Goal: Transaction & Acquisition: Purchase product/service

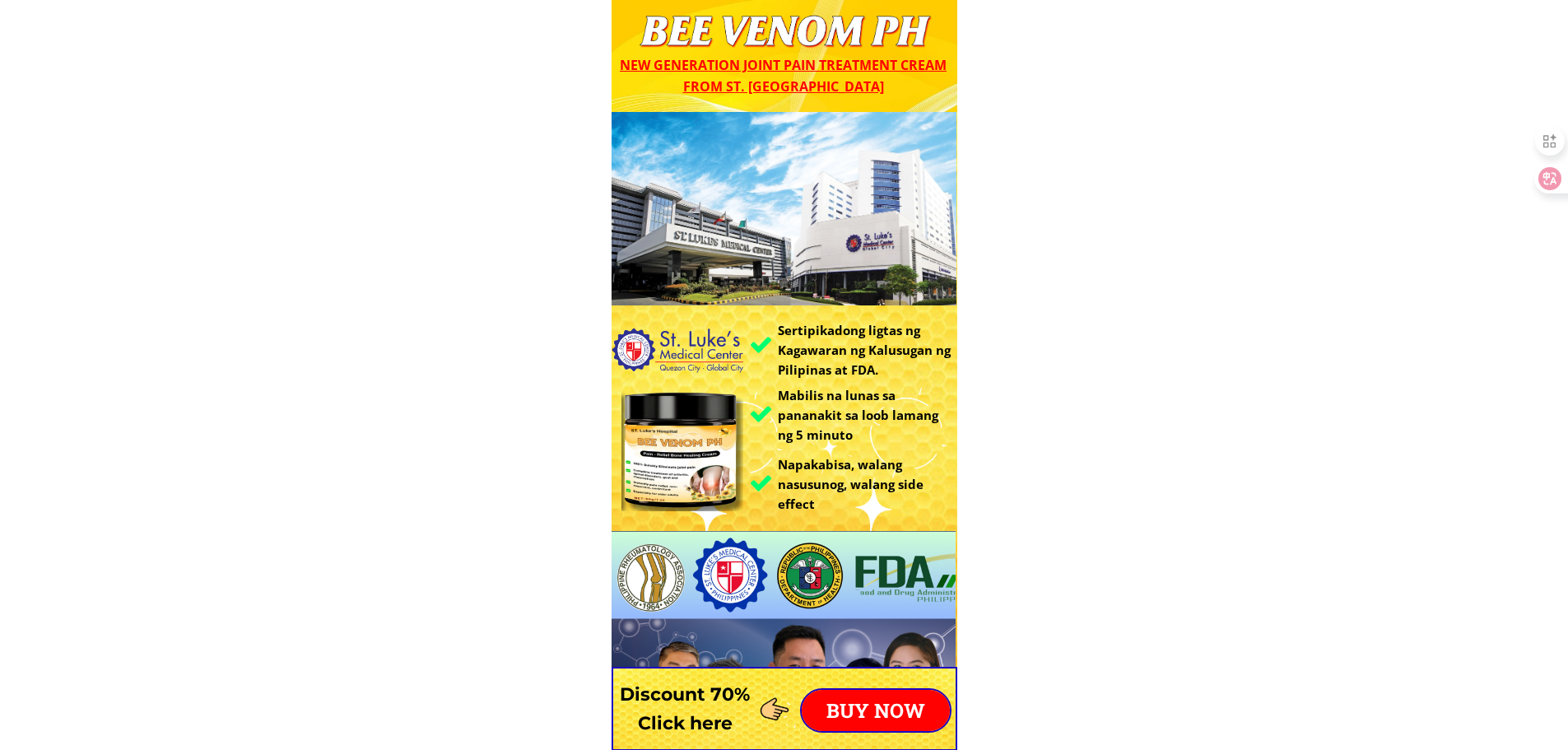
click at [917, 713] on p "BUY NOW" at bounding box center [876, 710] width 149 height 41
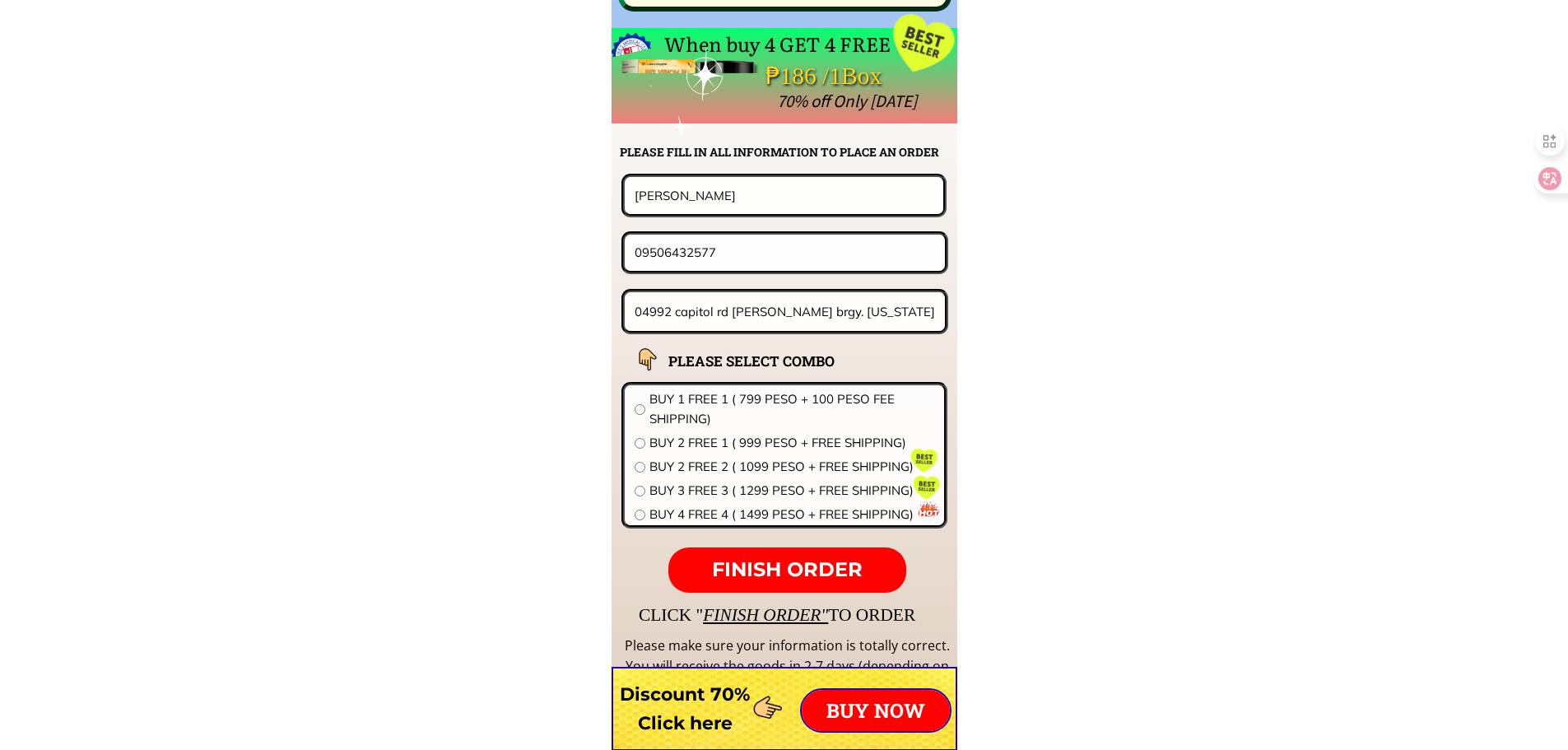
scroll to position [12921, 0]
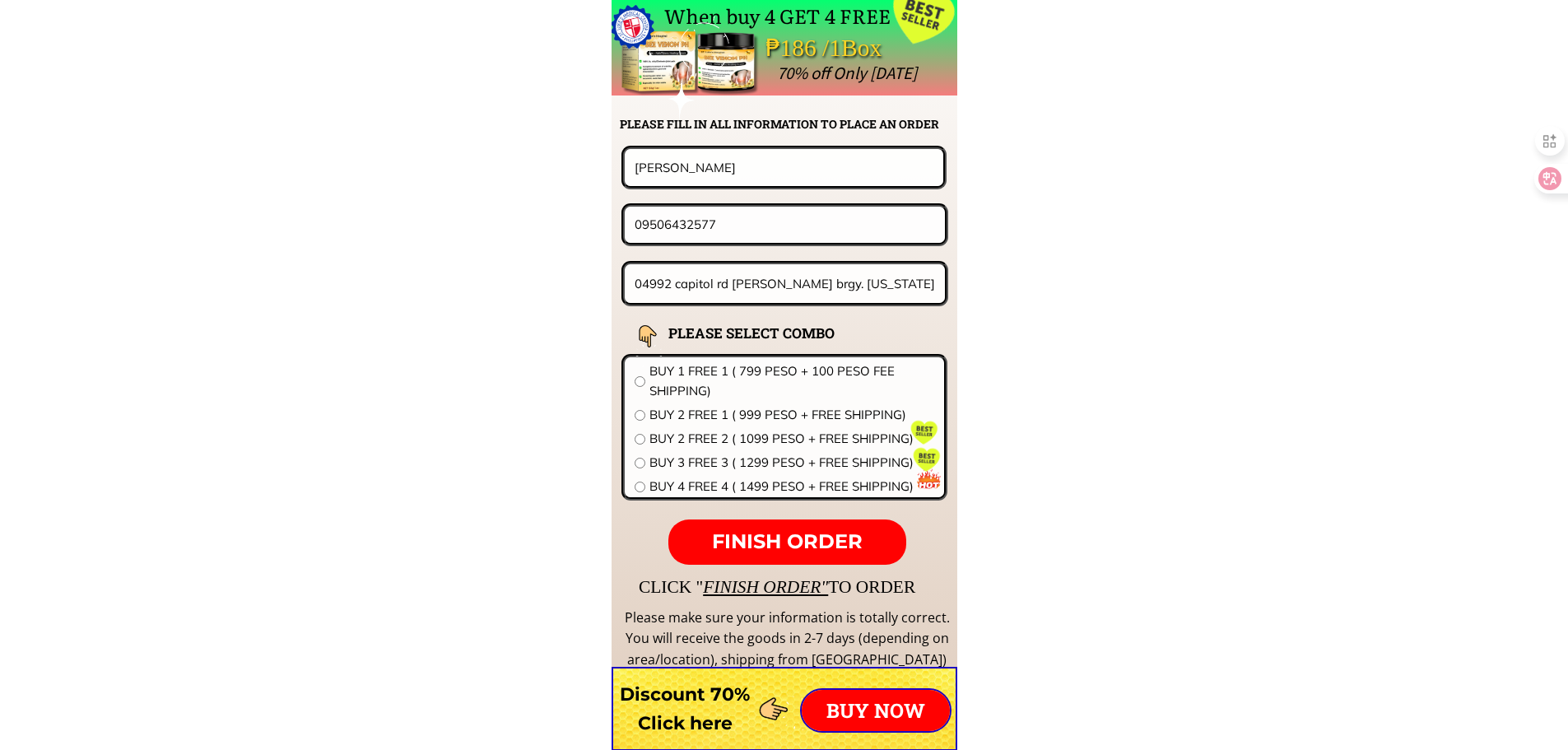
drag, startPoint x: 514, startPoint y: 221, endPoint x: 418, endPoint y: 223, distance: 96.0
paste input "756717415"
type input "09756717415"
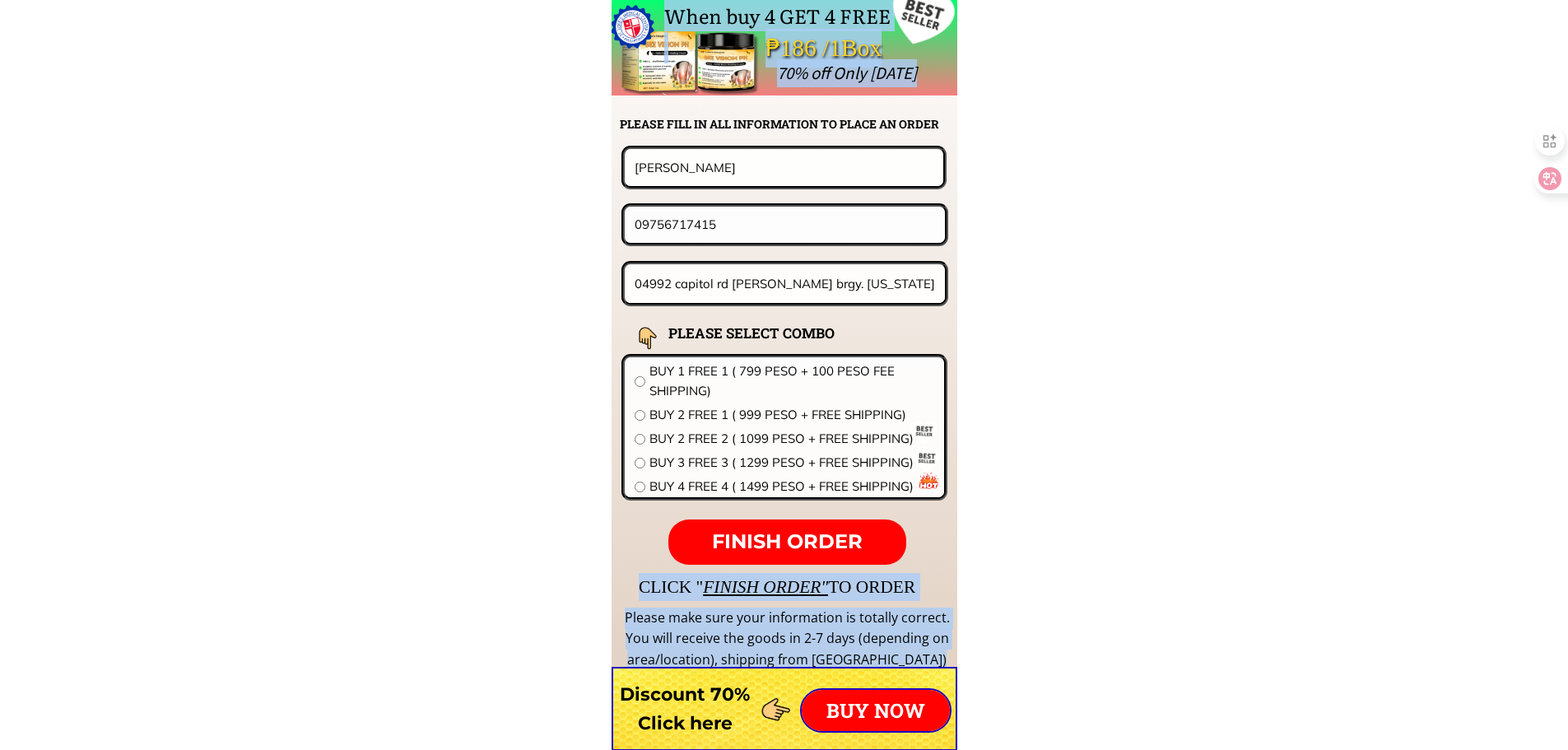
drag, startPoint x: 753, startPoint y: 187, endPoint x: 339, endPoint y: 167, distance: 414.5
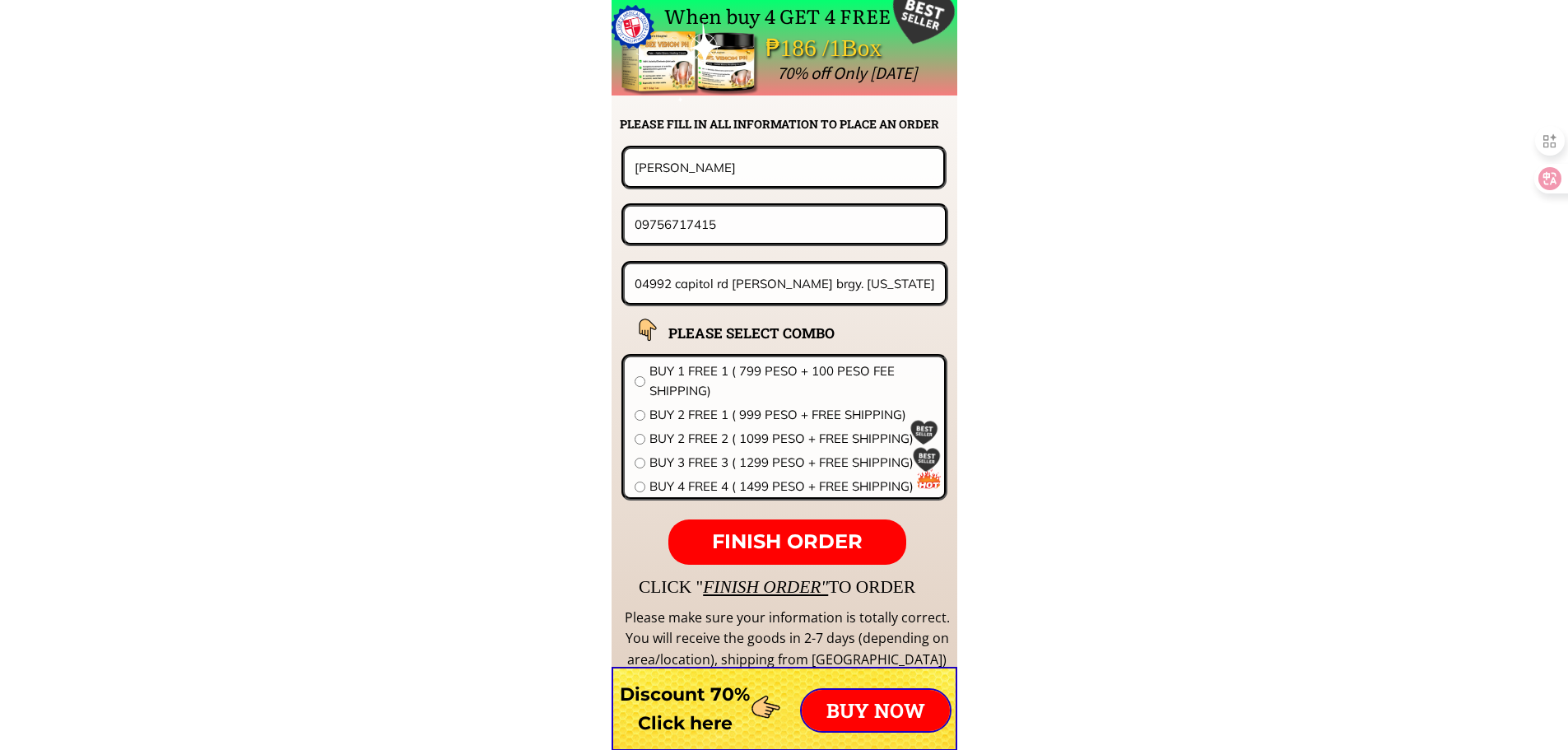
drag, startPoint x: 731, startPoint y: 165, endPoint x: 335, endPoint y: 165, distance: 396.0
paste input "[PERSON_NAME]"
type input "[PERSON_NAME]"
click at [732, 285] on input "04992 capitol rd purok candava brgy. Washington surigao city 3rd floor tl mabuh…" at bounding box center [784, 284] width 310 height 39
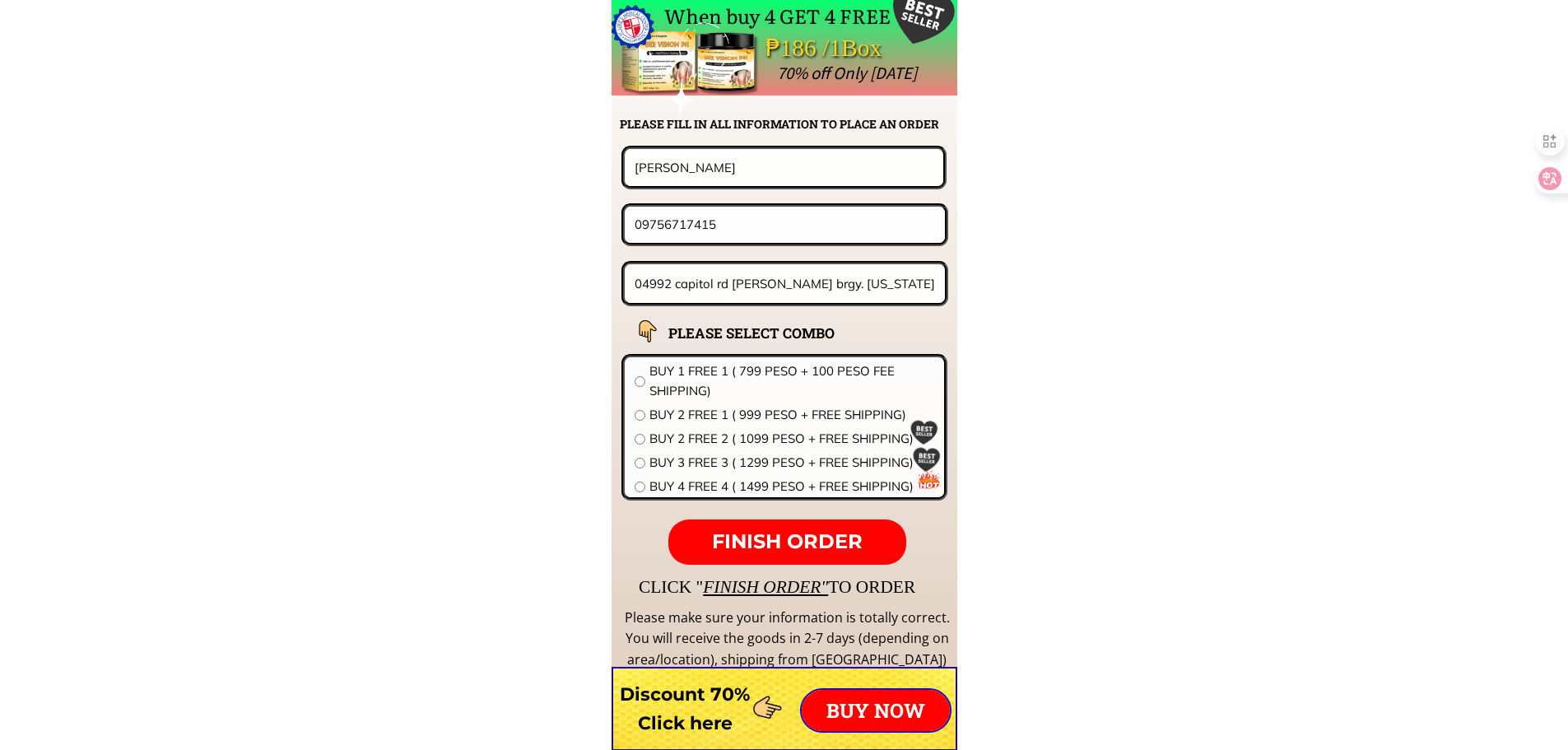
paste input "187 MUNTING TUBIG,[PERSON_NAME],[GEOGRAPHIC_DATA]"
type input "187 MUNTING TUBIG,[PERSON_NAME],[GEOGRAPHIC_DATA]"
click at [687, 410] on span "BUY 2 FREE 1 ( 999 PESO + FREE SHIPPING)" at bounding box center [791, 415] width 284 height 19
radio input "true"
click at [778, 532] on span "FINISH ORDER" at bounding box center [786, 541] width 150 height 24
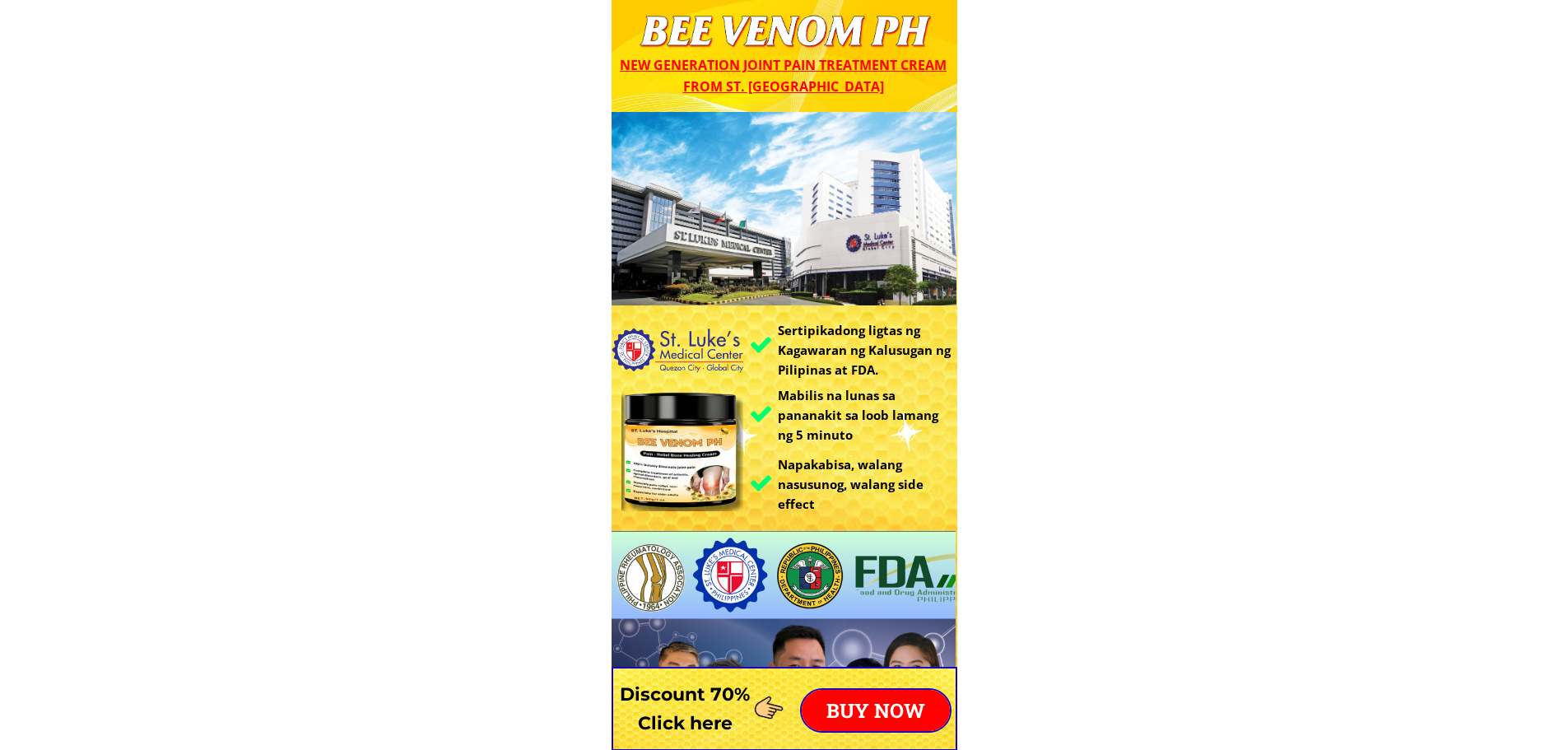
click at [853, 692] on p "BUY NOW" at bounding box center [876, 710] width 149 height 41
click at [862, 705] on p "BUY NOW" at bounding box center [876, 710] width 149 height 41
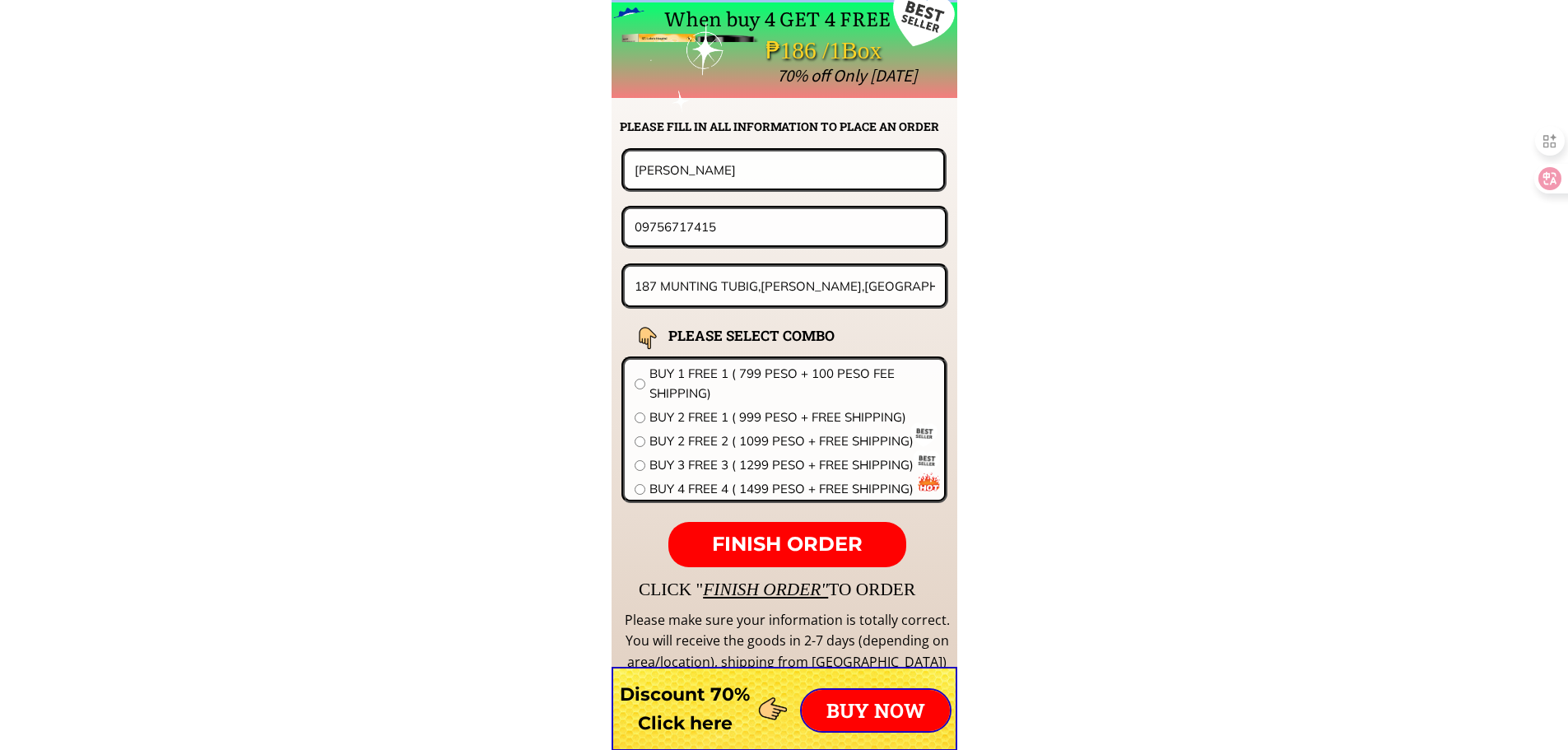
scroll to position [12921, 0]
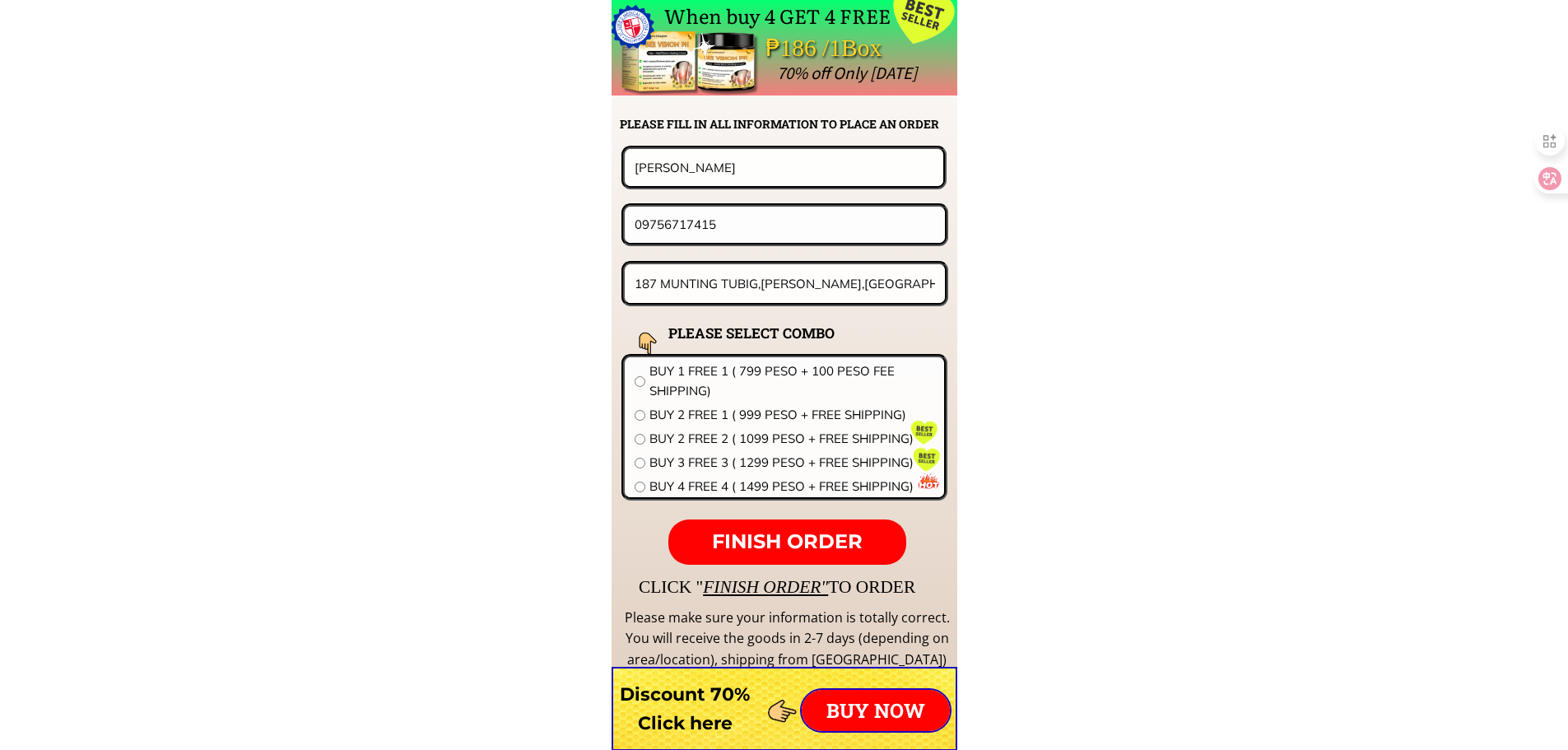
drag, startPoint x: 735, startPoint y: 223, endPoint x: 521, endPoint y: 228, distance: 214.1
paste input "209018407"
type input "09209018407"
drag, startPoint x: 774, startPoint y: 182, endPoint x: 543, endPoint y: 197, distance: 231.5
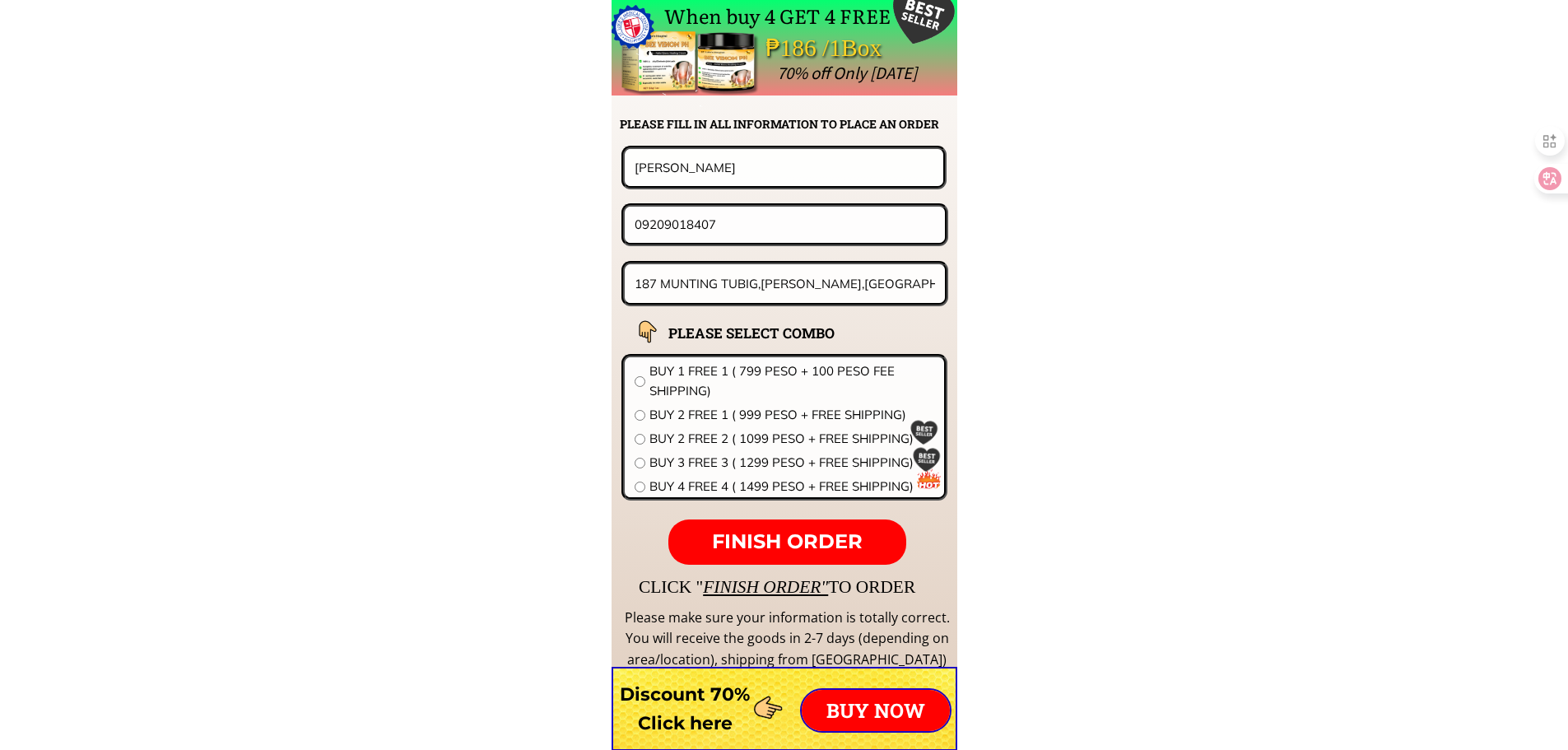
paste input "Baby anonuevo"
type input "Baby anonuevo"
click at [816, 290] on input "187 MUNTING TUBIG,BALAYAN,BATANGAS" at bounding box center [784, 284] width 310 height 39
paste input "6 Manhattan st merville park subd paranaque city"
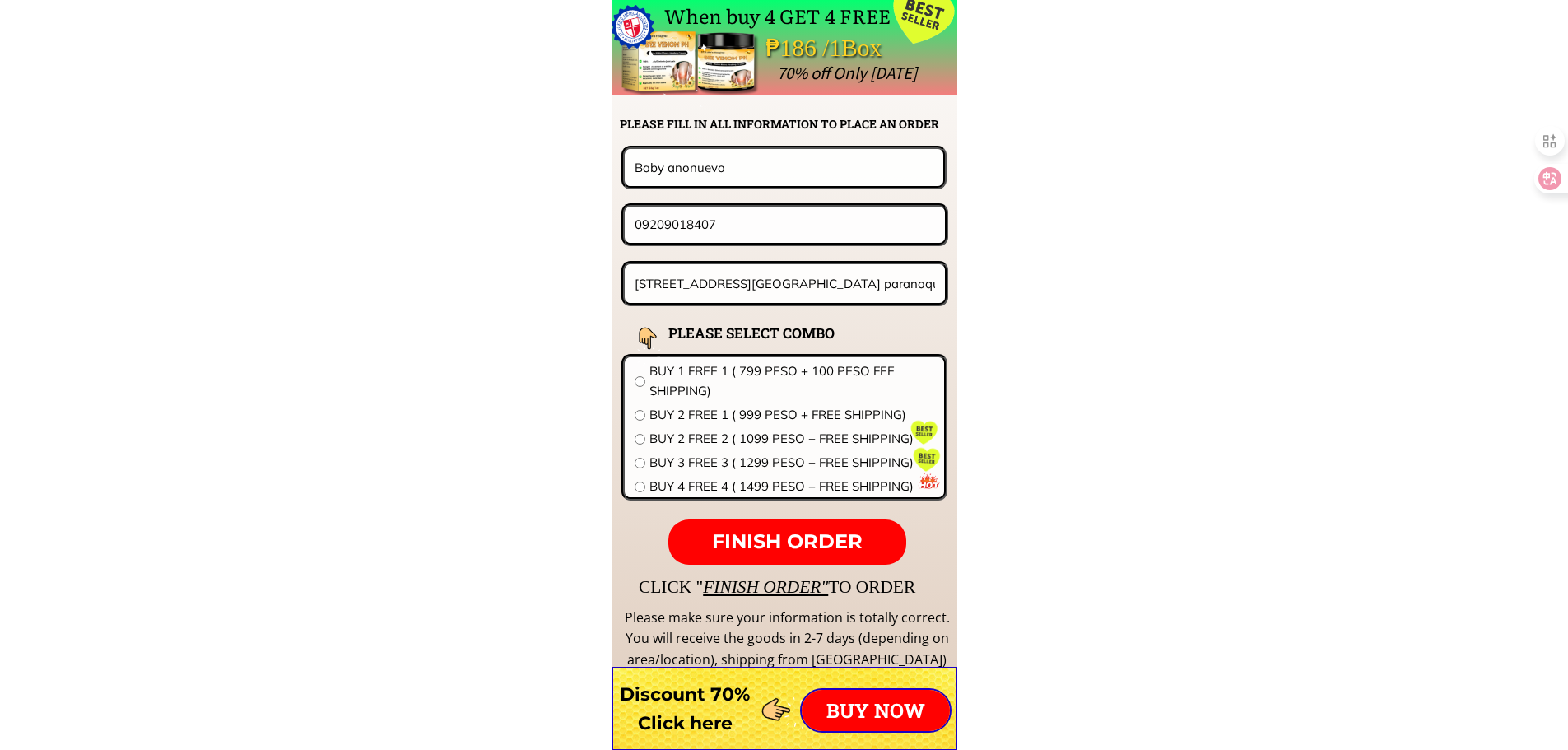
type input "6 Manhattan st merville park subd paranaque city"
click at [703, 415] on span "BUY 2 FREE 1 ( 999 PESO + FREE SHIPPING)" at bounding box center [791, 415] width 284 height 19
radio input "true"
click at [716, 444] on span "BUY 2 FREE 2 ( 1099 PESO + FREE SHIPPING)" at bounding box center [791, 439] width 284 height 19
radio input "true"
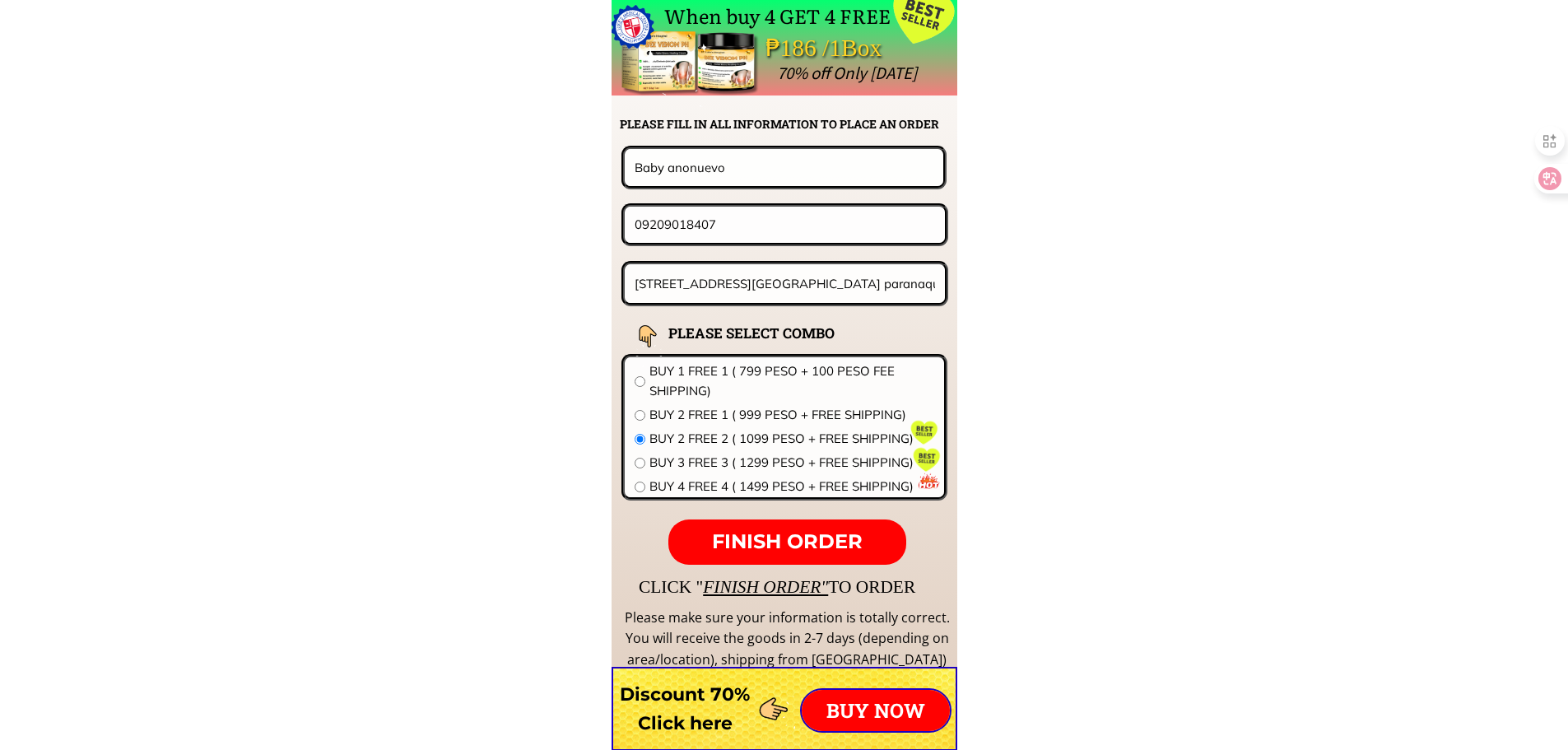
click at [813, 554] on span "FINISH ORDER" at bounding box center [786, 541] width 150 height 24
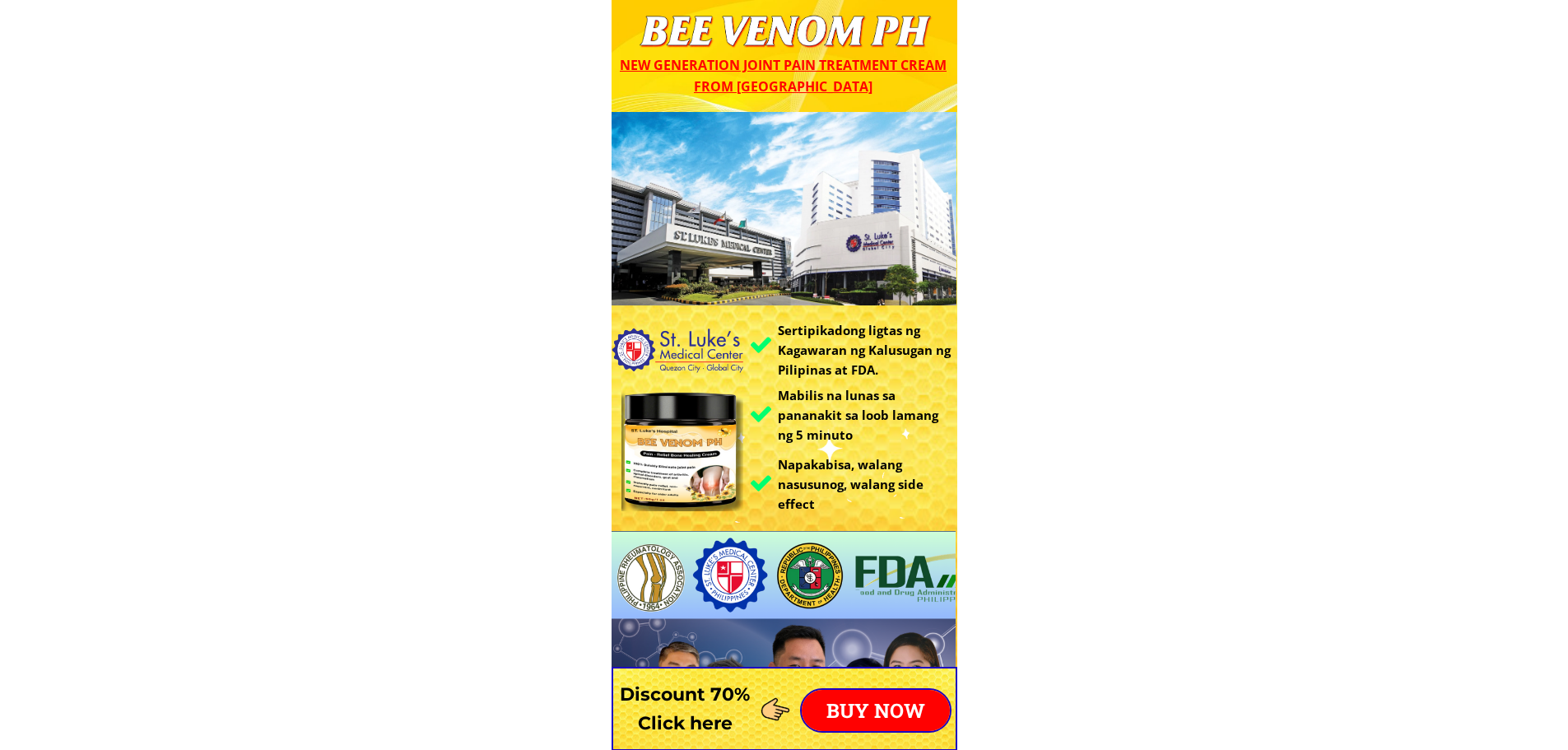
click at [890, 692] on p "BUY NOW" at bounding box center [876, 710] width 149 height 41
click at [891, 699] on p "BUY NOW" at bounding box center [876, 710] width 149 height 41
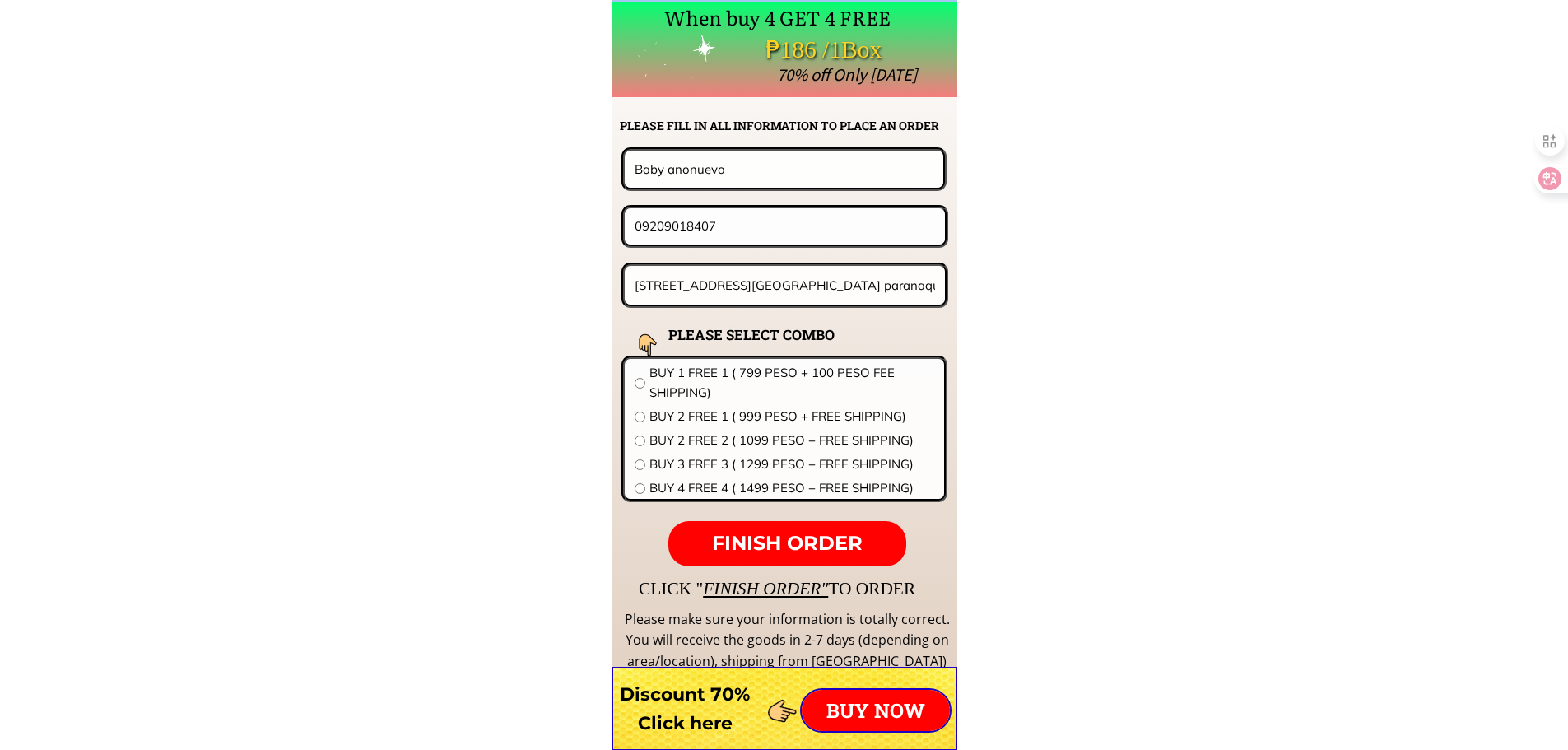
scroll to position [12921, 0]
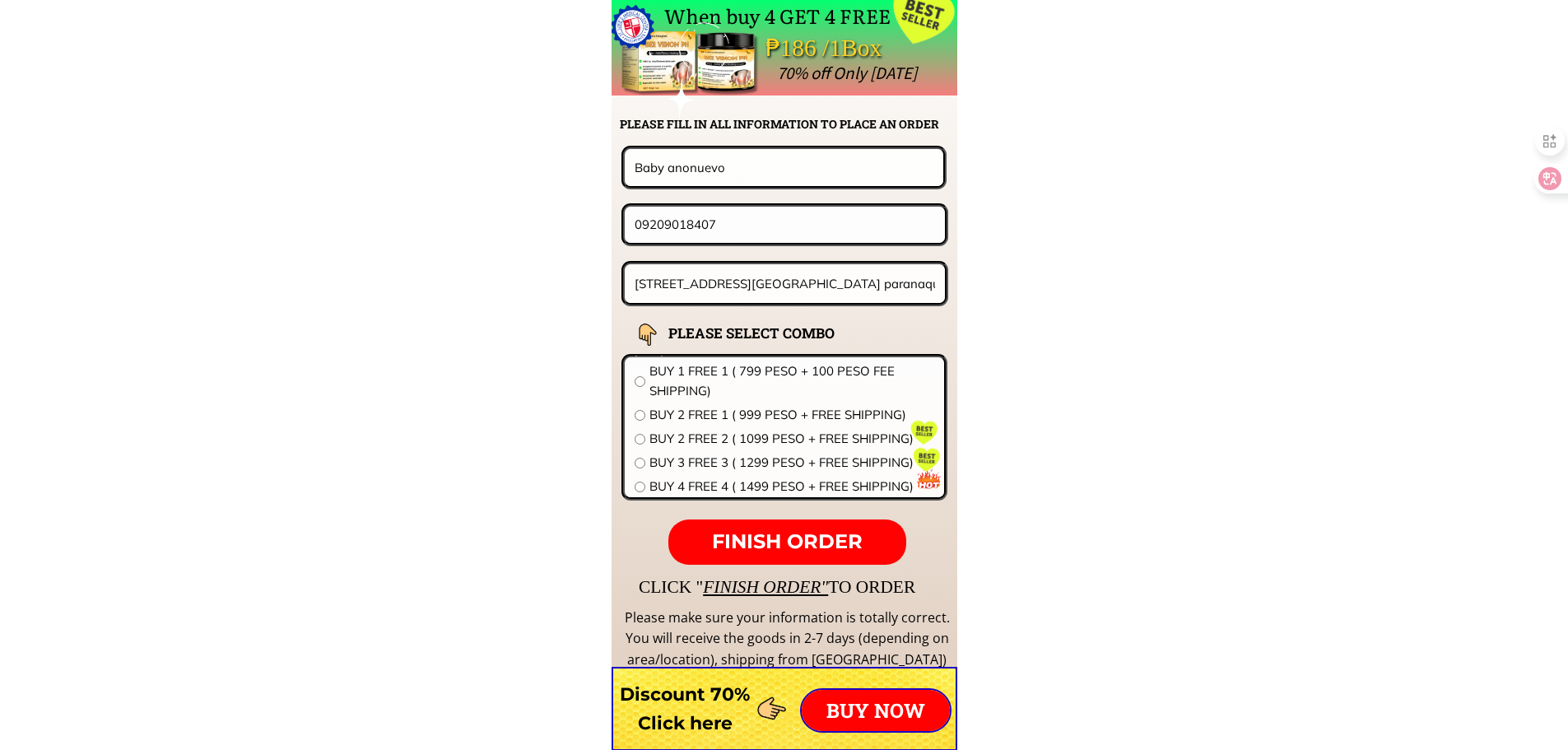
drag, startPoint x: 751, startPoint y: 245, endPoint x: 526, endPoint y: 243, distance: 225.0
drag, startPoint x: 709, startPoint y: 229, endPoint x: 391, endPoint y: 229, distance: 318.0
drag, startPoint x: 717, startPoint y: 224, endPoint x: 444, endPoint y: 235, distance: 273.2
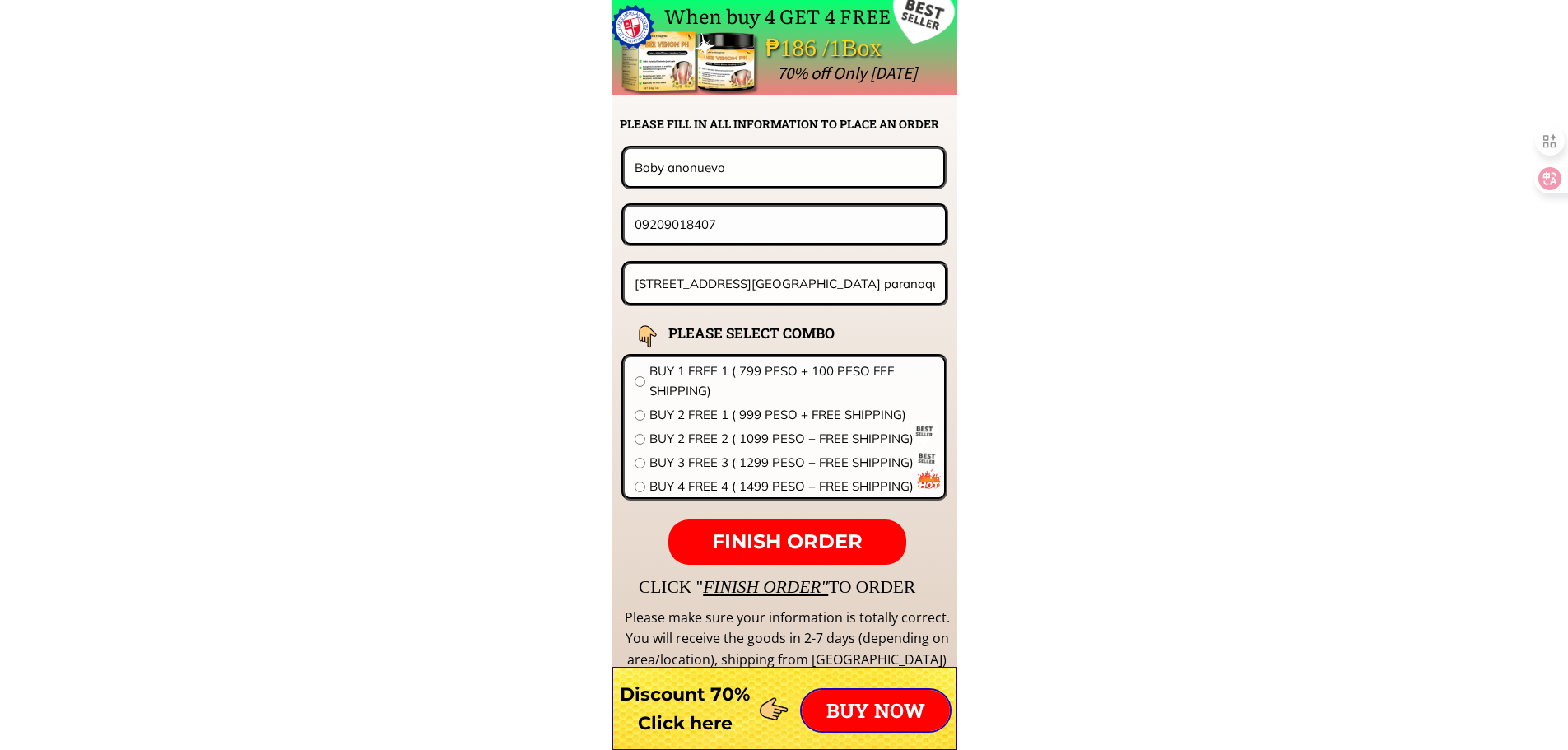
paste input "694974542"
type input "09694974542"
drag, startPoint x: 443, startPoint y: 173, endPoint x: 456, endPoint y: 181, distance: 15.3
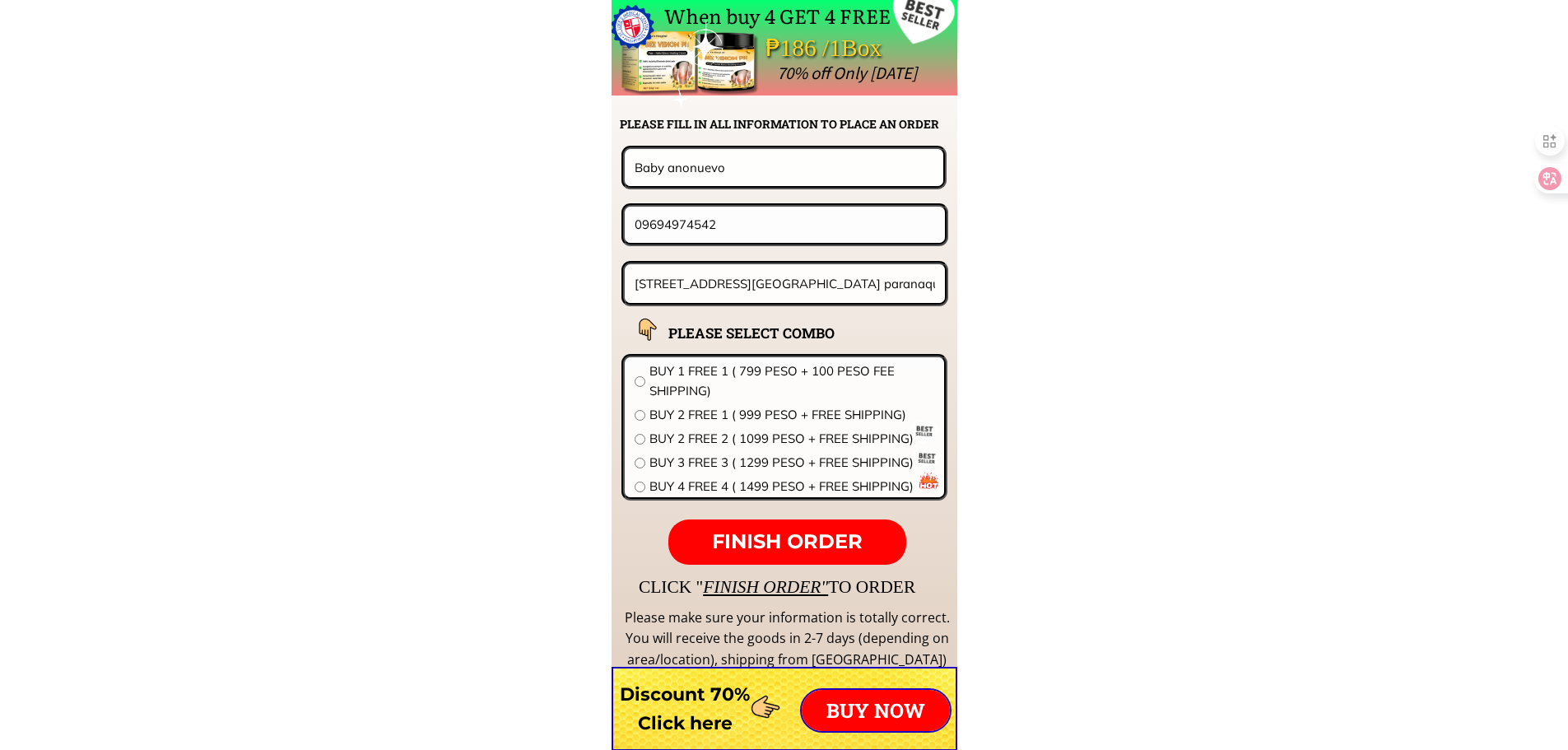
paste input "leonardo obleg"
type input "leonardo oblego"
click at [713, 296] on input "[STREET_ADDRESS][GEOGRAPHIC_DATA] paranaque city" at bounding box center [784, 284] width 310 height 39
paste input "324 P. Tuazon Project 4 Q.C . Brgy.Milagrosa"
type input "324 P. Tuazon Project 4 Q.C . Brgy.Milagrosa"
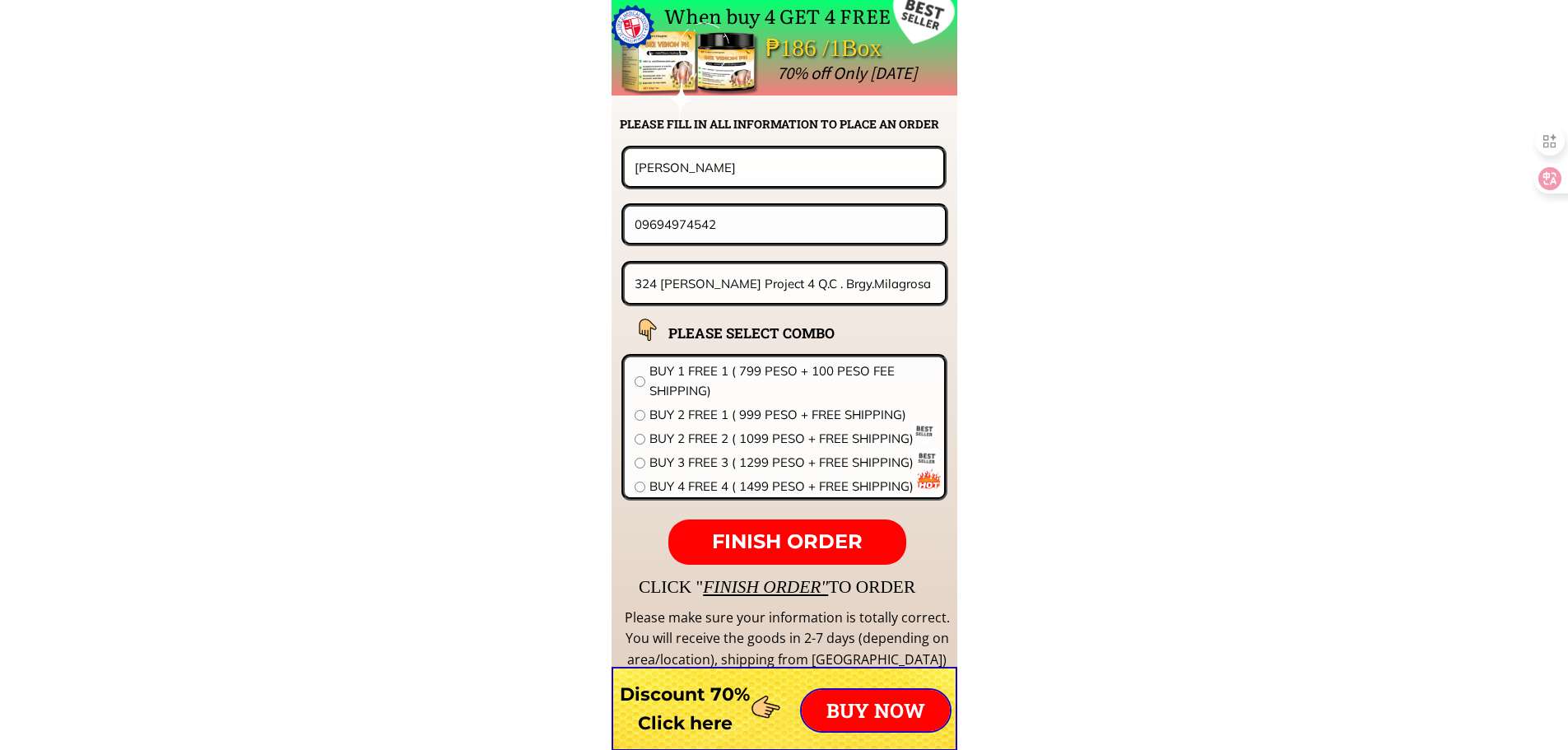
click at [710, 432] on span "BUY 2 FREE 2 ( 1099 PESO + FREE SHIPPING)" at bounding box center [791, 439] width 284 height 19
radio input "true"
click at [785, 522] on p "FINISH ORDER" at bounding box center [786, 542] width 237 height 46
click at [786, 532] on p "● ● ●" at bounding box center [786, 542] width 237 height 46
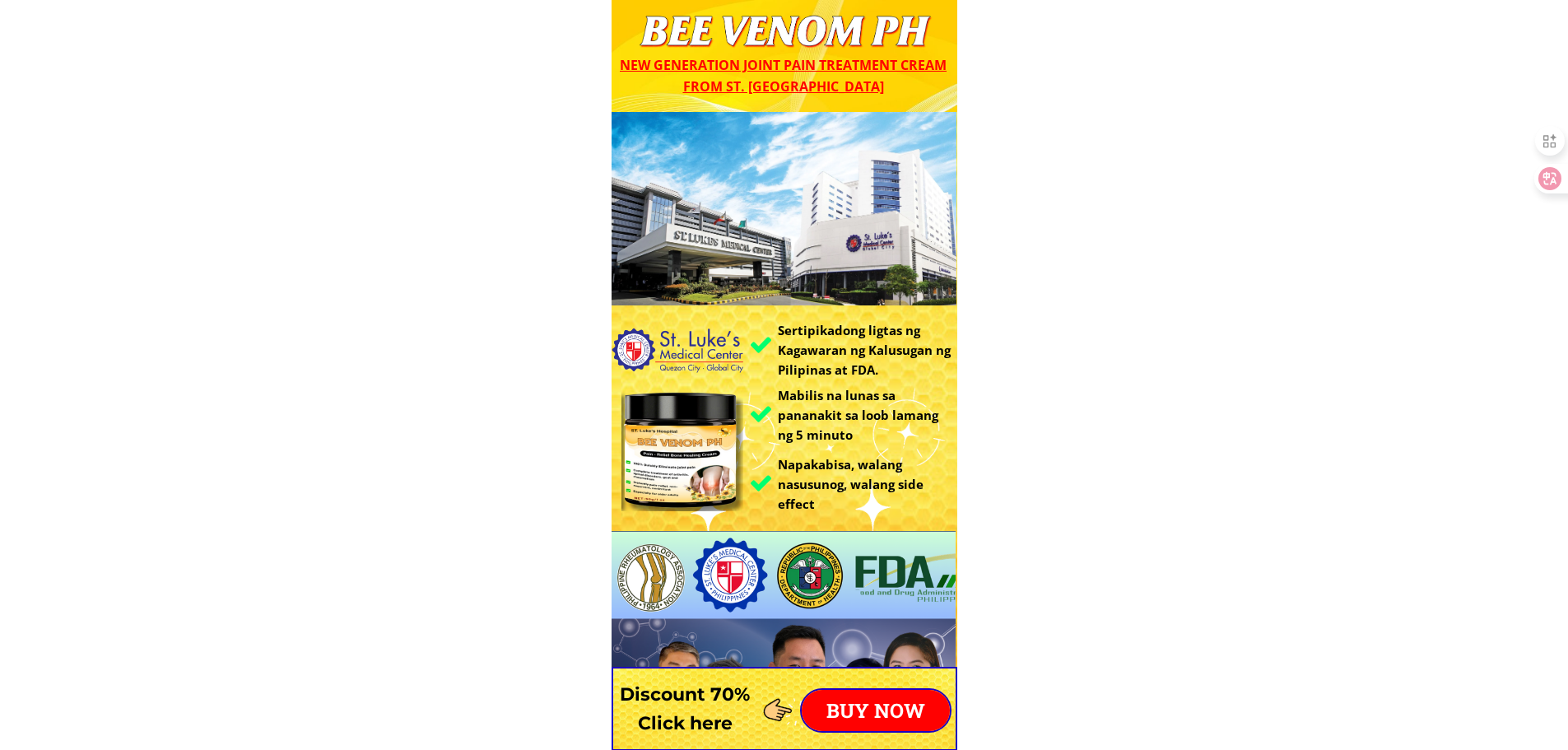
click at [899, 714] on p "BUY NOW" at bounding box center [876, 710] width 149 height 41
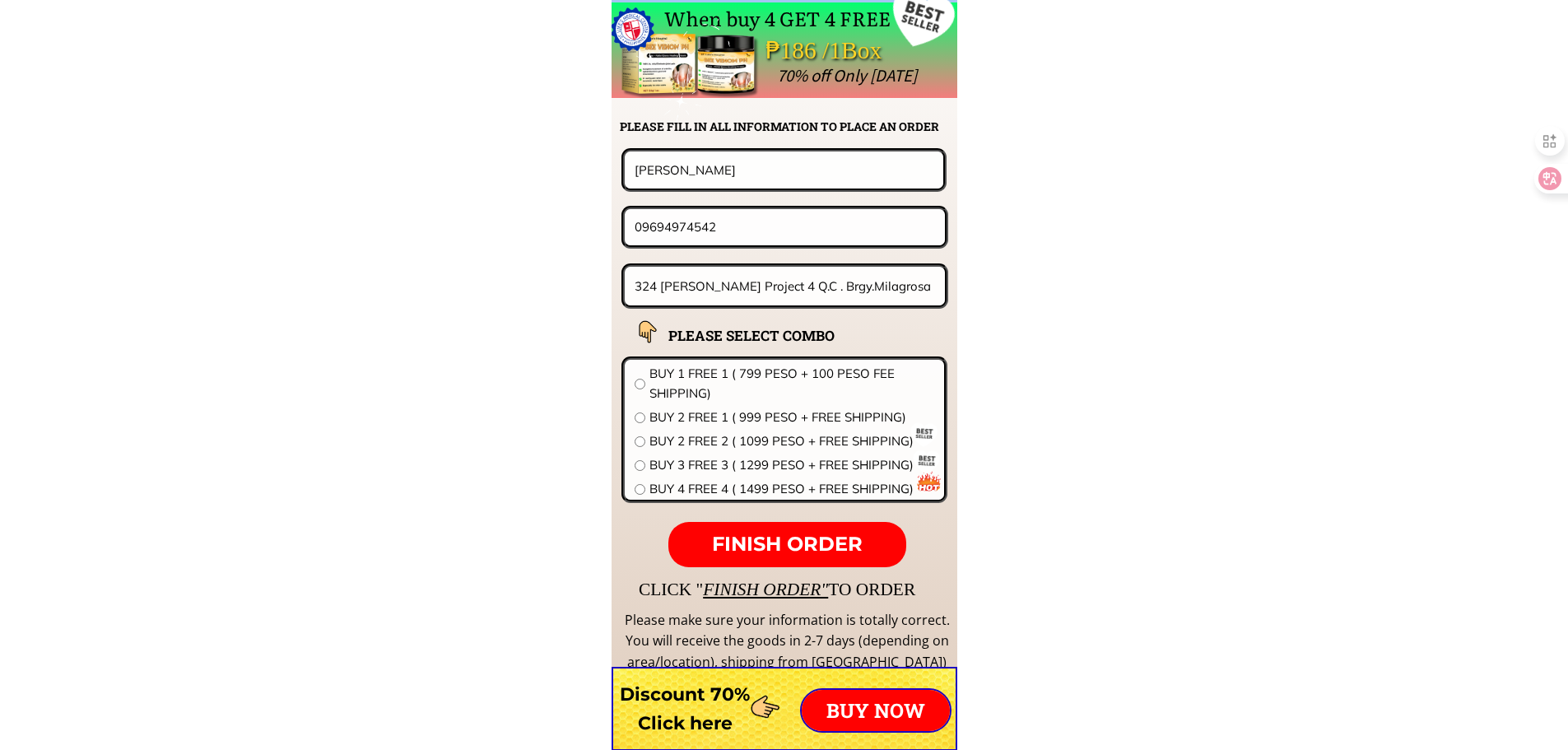
scroll to position [12921, 0]
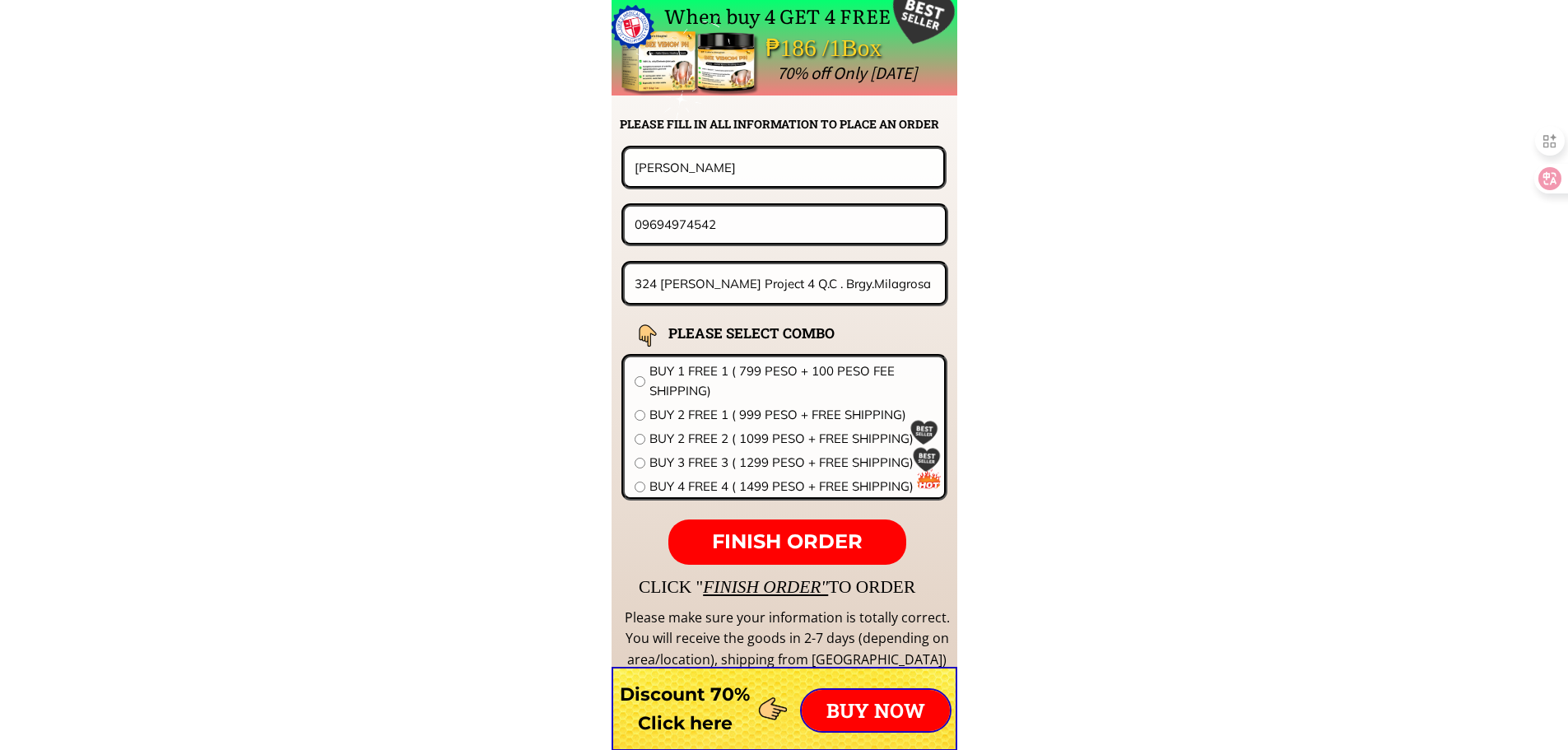
drag, startPoint x: 740, startPoint y: 233, endPoint x: 203, endPoint y: 231, distance: 537.0
paste input "324651798"
type input "09324651798"
drag, startPoint x: 760, startPoint y: 170, endPoint x: 440, endPoint y: 170, distance: 320.0
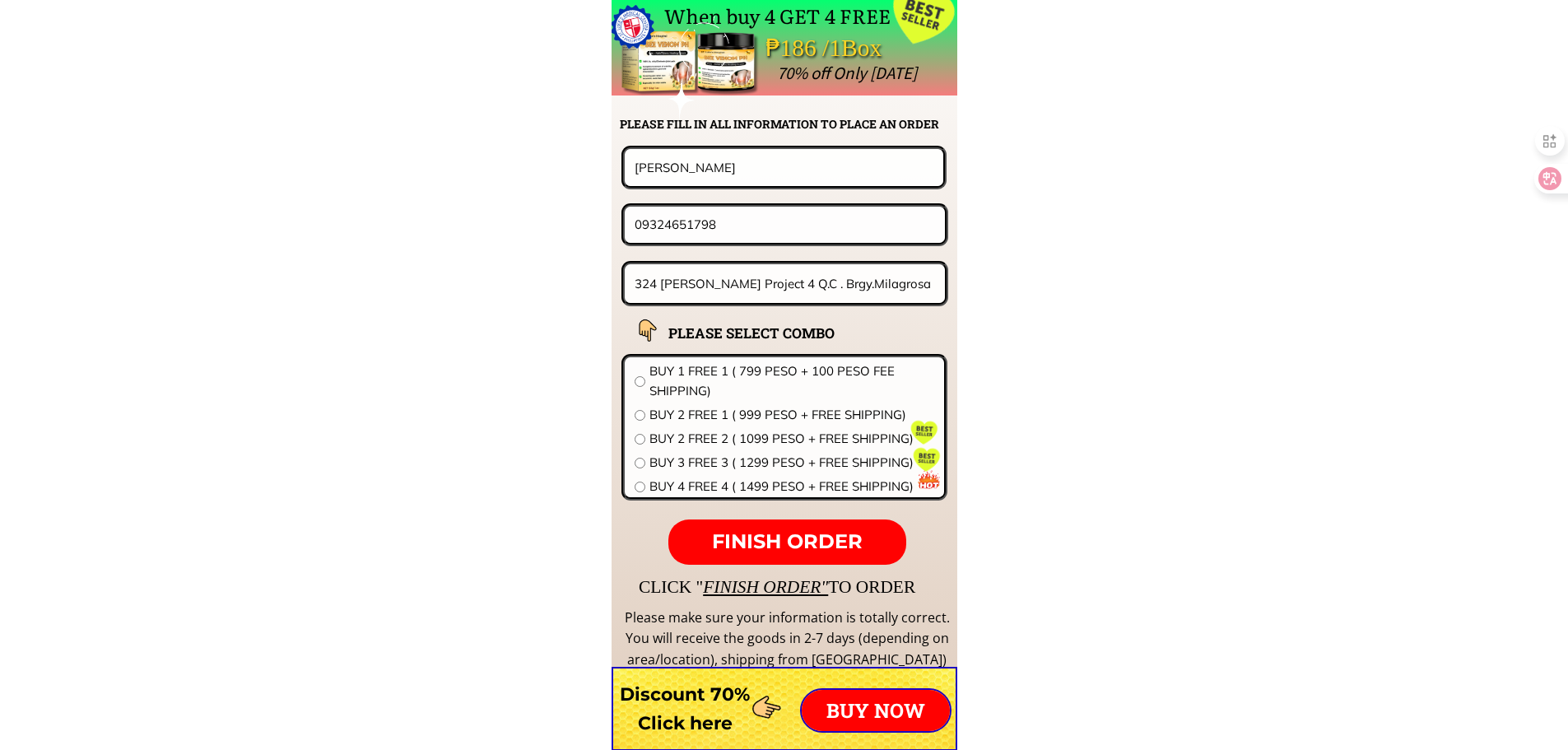
paste input "Romeo m. Limjoc"
type input "Romeo m. Limjoco"
click at [847, 292] on input "324 P. Tuazon Project 4 Q.C . Brgy.Milagrosa" at bounding box center [784, 284] width 310 height 39
paste input "94 E Palawan St barangay sto Cristo QC"
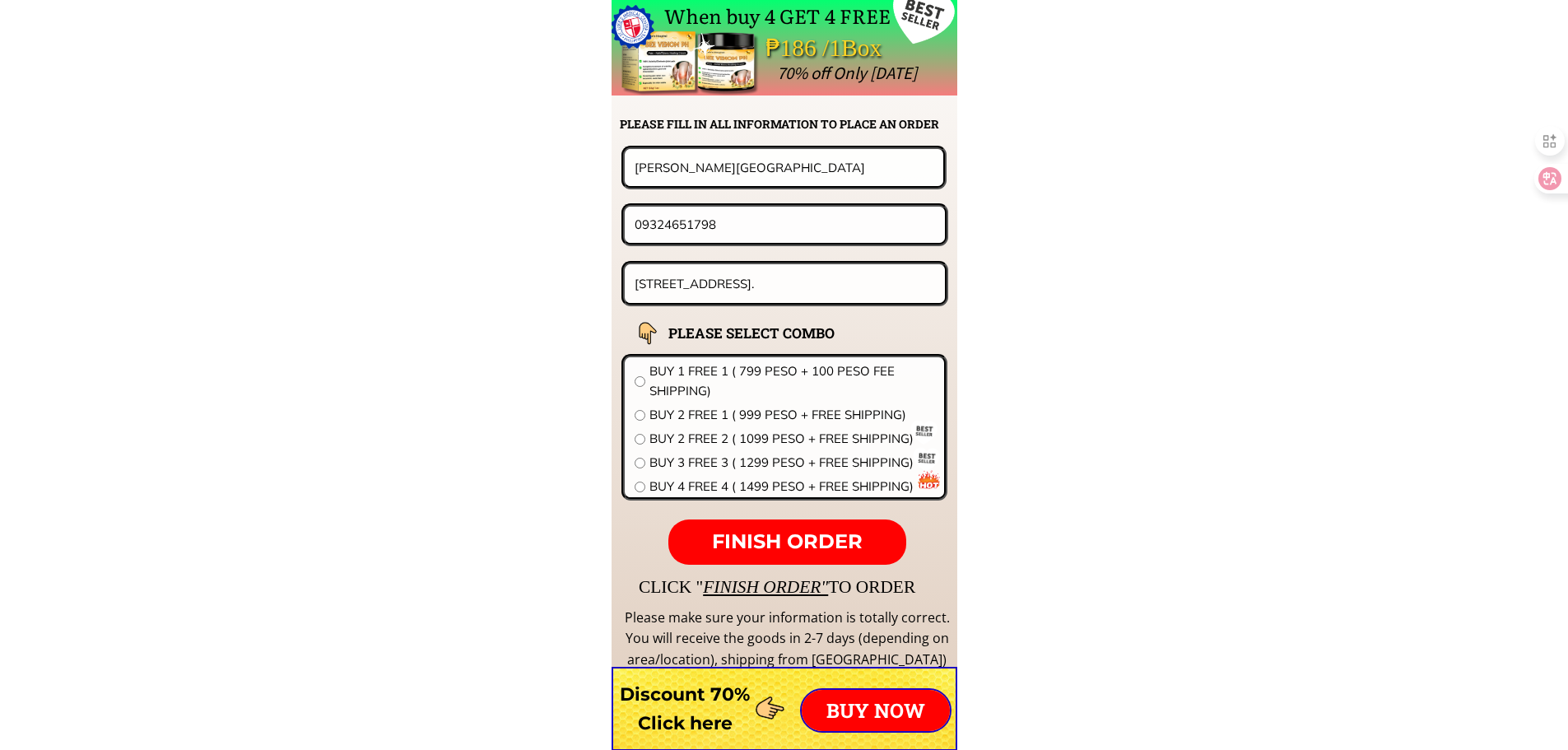
type input "94 E Palawan St barangay sto Cristo QC."
click at [788, 409] on span "BUY 2 FREE 1 ( 999 PESO + FREE SHIPPING)" at bounding box center [791, 415] width 284 height 19
radio input "true"
click at [796, 536] on span "FINISH ORDER" at bounding box center [786, 541] width 150 height 24
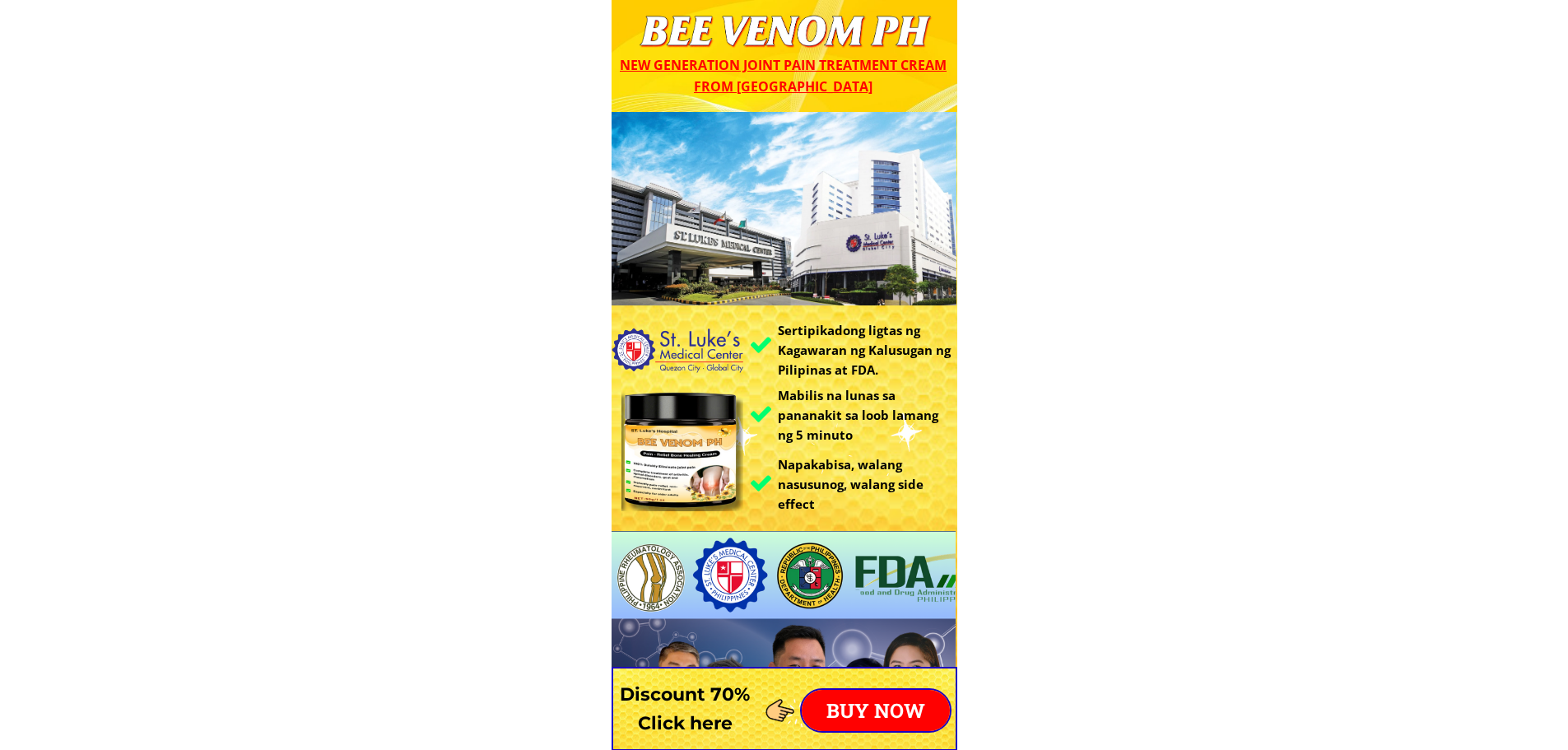
click at [891, 690] on p "BUY NOW" at bounding box center [876, 710] width 149 height 41
click at [888, 704] on p "BUY NOW" at bounding box center [876, 710] width 149 height 41
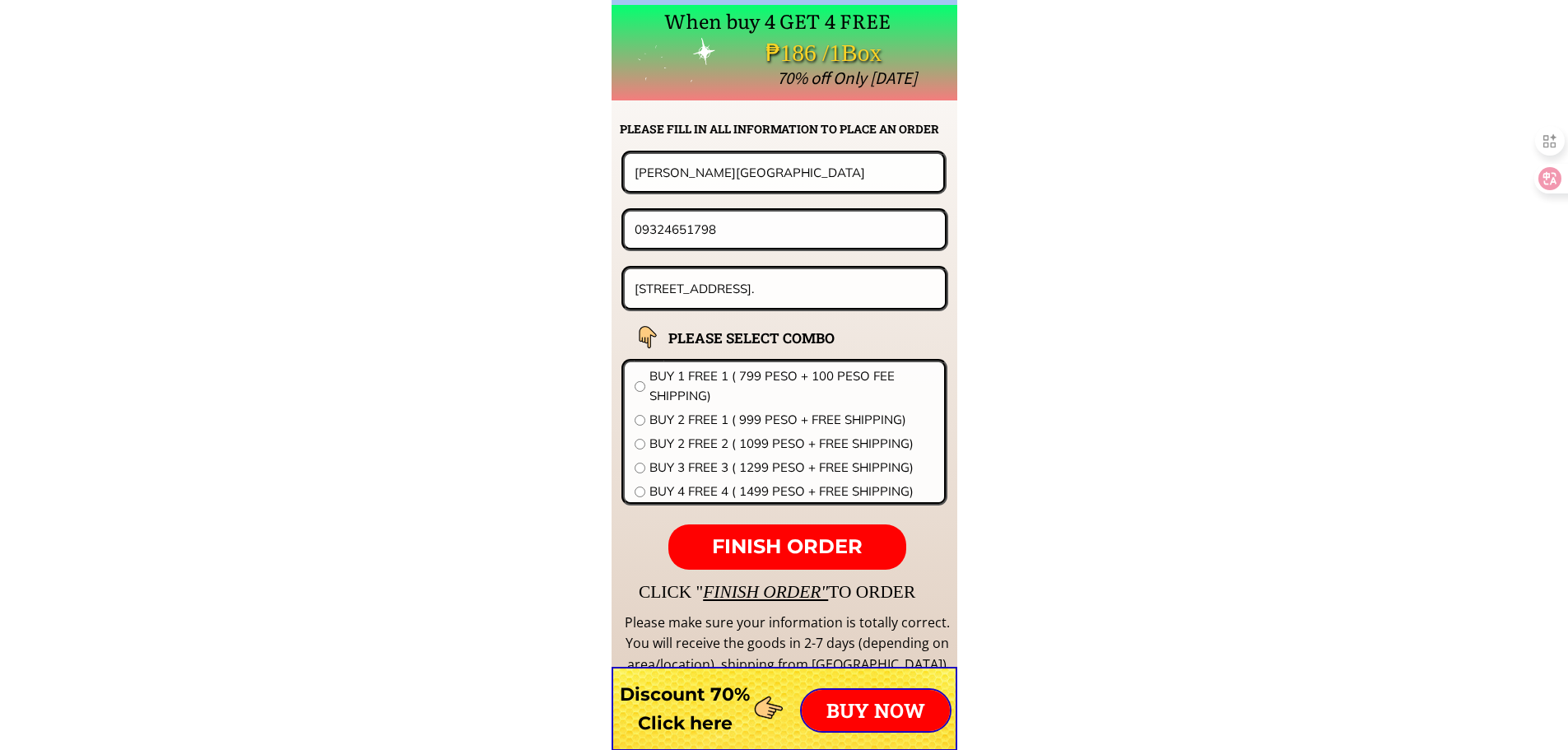
scroll to position [12921, 0]
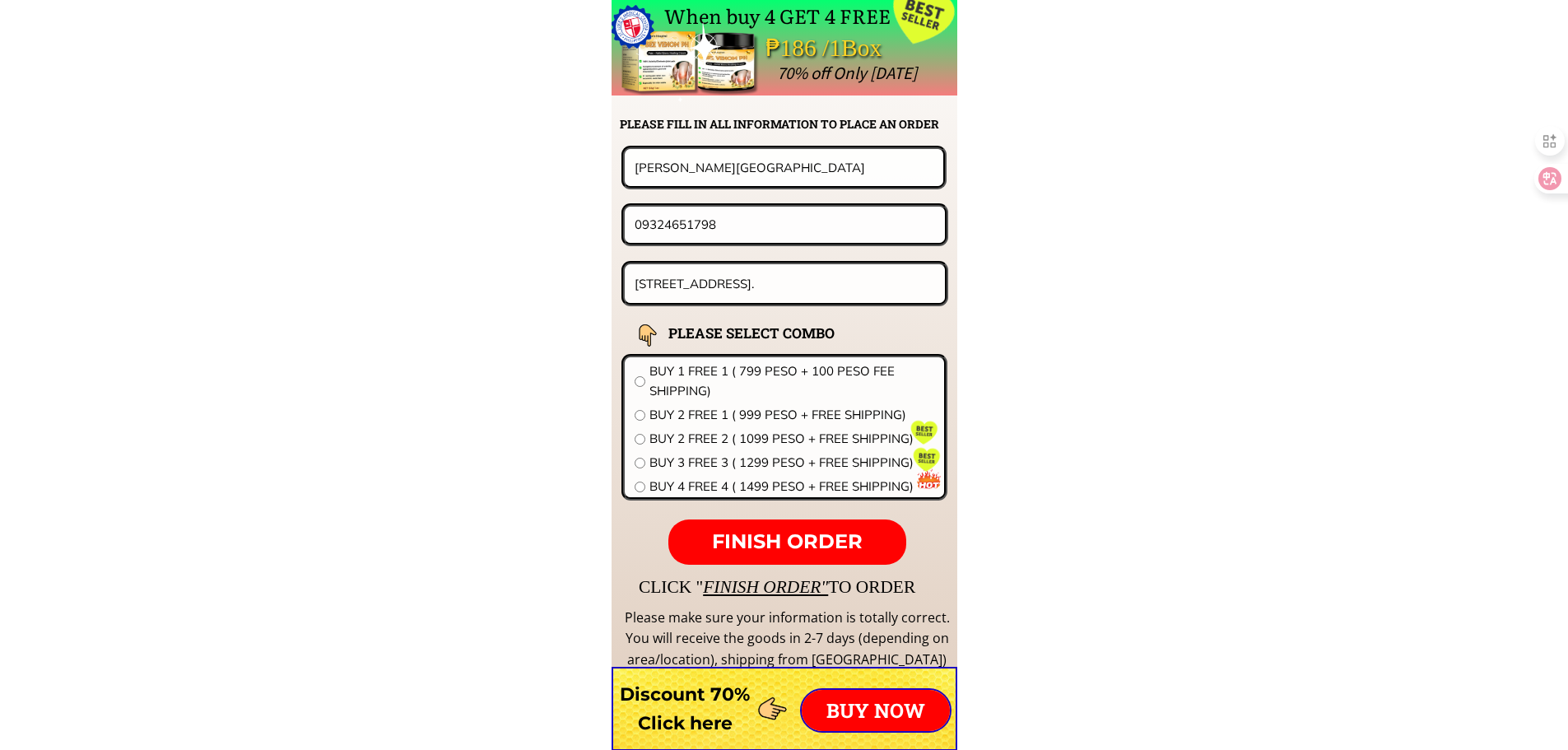
drag, startPoint x: 748, startPoint y: 227, endPoint x: 450, endPoint y: 231, distance: 298.0
paste input "452017887"
type input "09452017887"
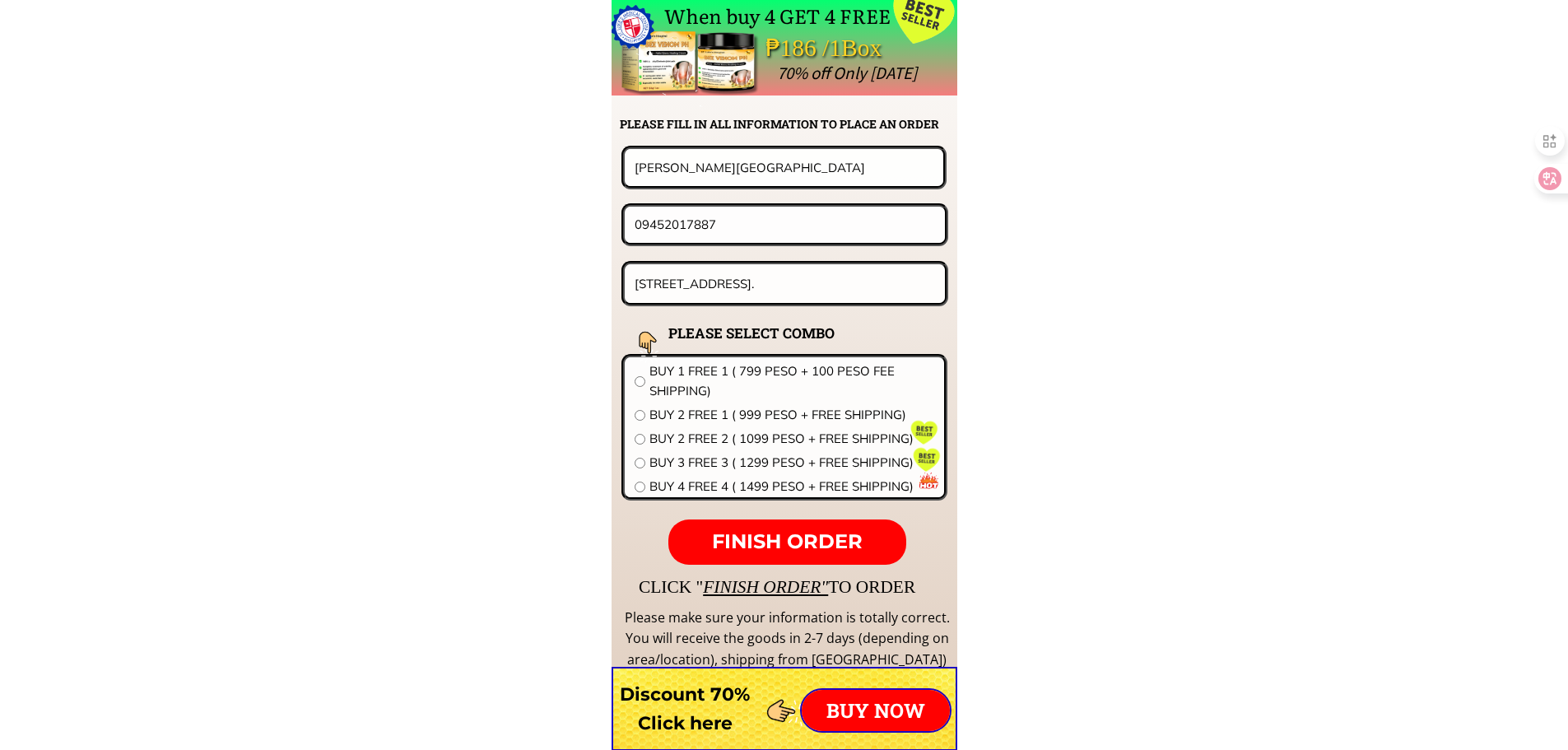
paste input "[PERSON_NAME]"
type input "[PERSON_NAME]"
click at [795, 293] on input "94 E Palawan St barangay sto Cristo QC." at bounding box center [784, 284] width 310 height 39
paste input "[PERSON_NAME], LIDLIDDA ILOCOS SUR"
type input "[PERSON_NAME], LIDLIDDA ILOCOS SUR"
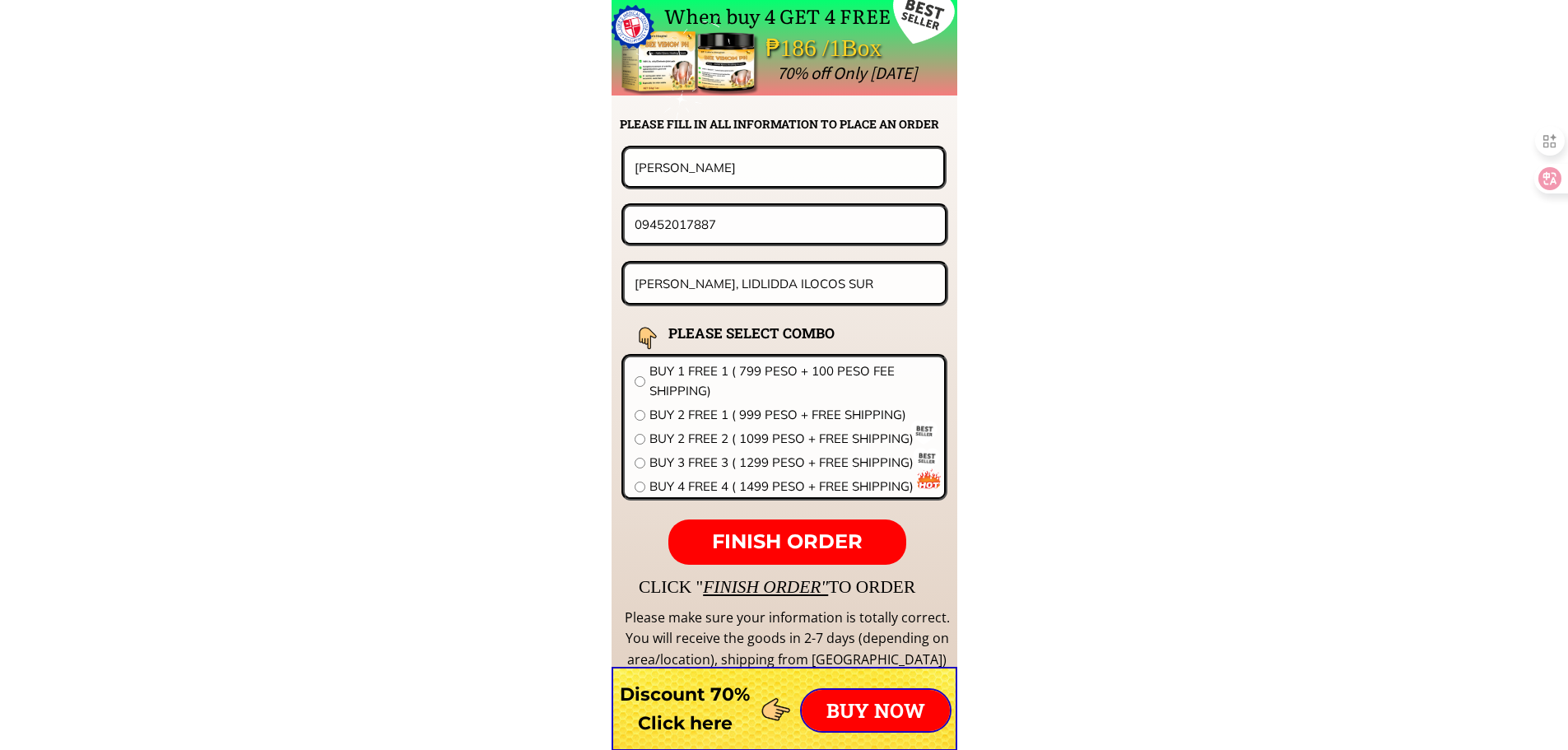
click at [737, 435] on span "BUY 2 FREE 2 ( 1099 PESO + FREE SHIPPING)" at bounding box center [791, 439] width 284 height 19
radio input "true"
click at [786, 531] on span "FINISH ORDER" at bounding box center [786, 541] width 150 height 24
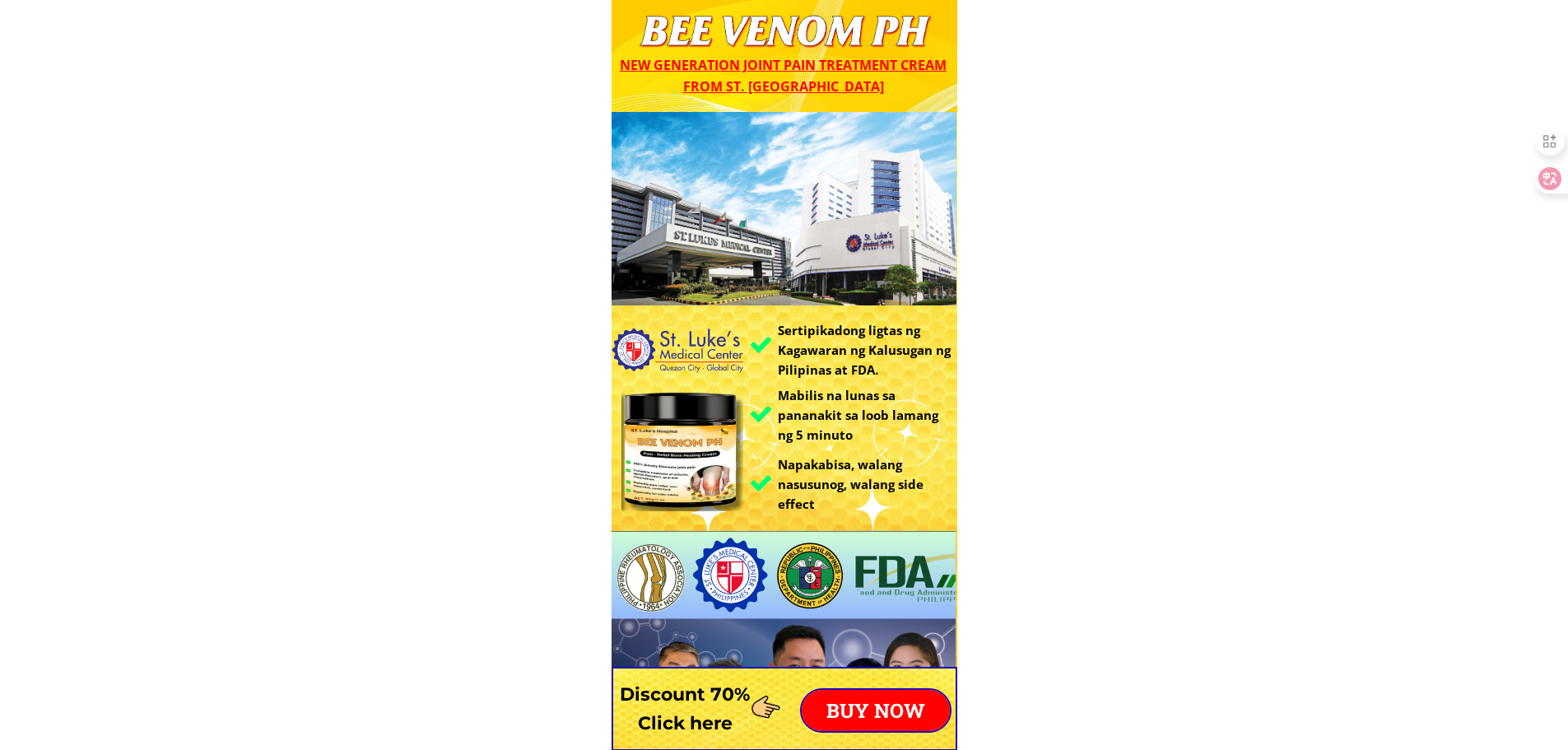
drag, startPoint x: 867, startPoint y: 693, endPoint x: 873, endPoint y: 710, distance: 18.0
click at [872, 708] on p "BUY NOW" at bounding box center [876, 710] width 149 height 41
click at [874, 710] on p "BUY NOW" at bounding box center [876, 710] width 149 height 41
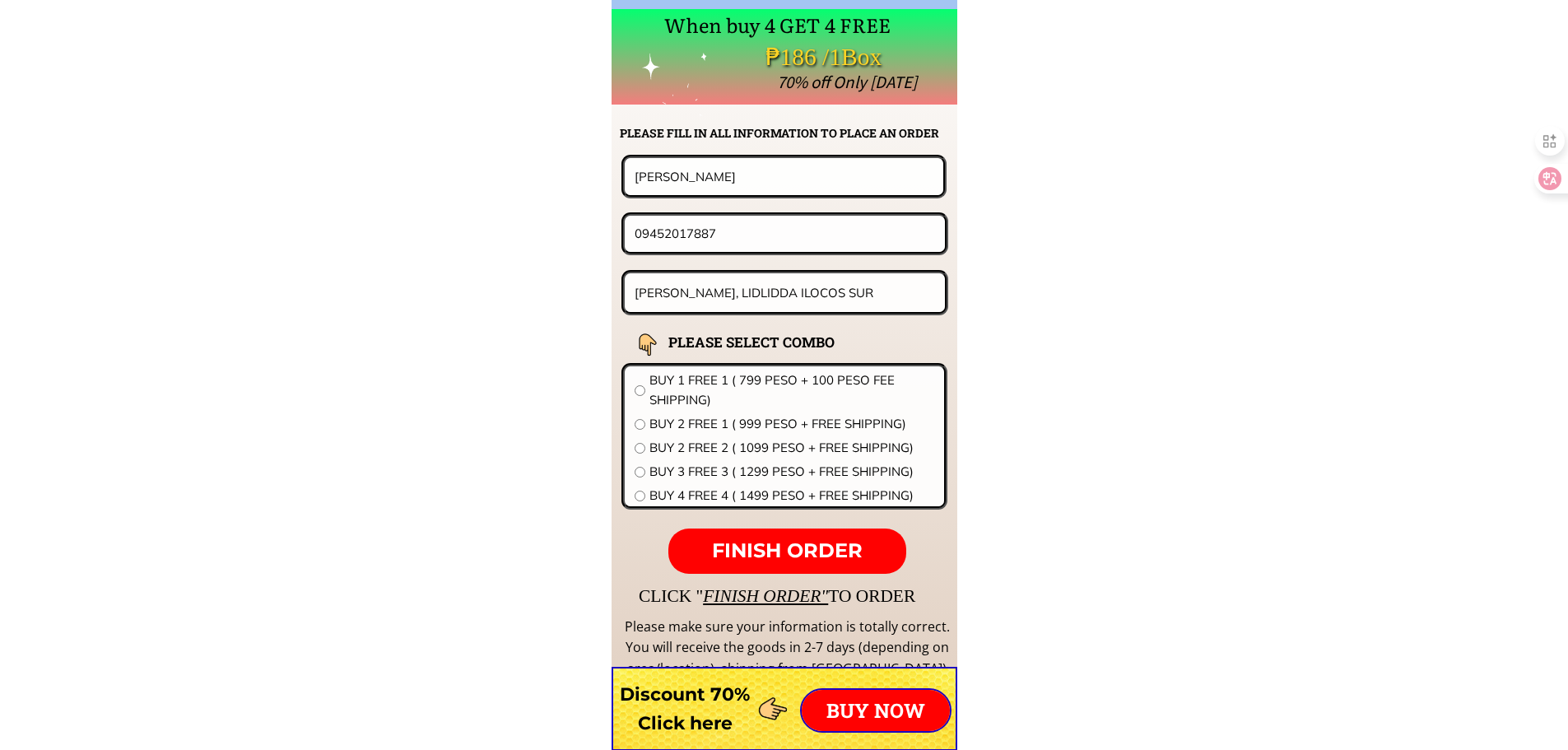
scroll to position [12921, 0]
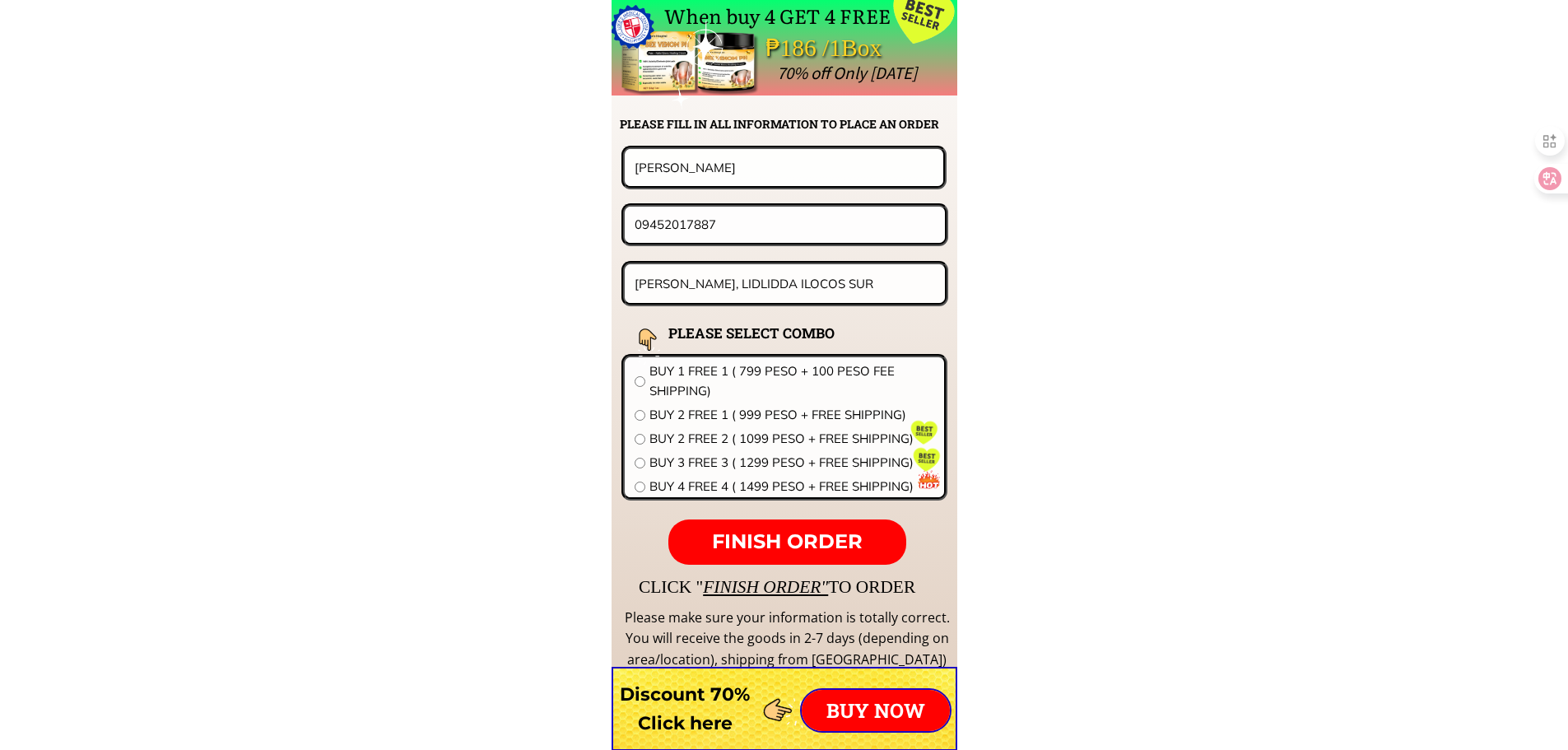
drag, startPoint x: 778, startPoint y: 162, endPoint x: 386, endPoint y: 154, distance: 392.1
paste input "[PERSON_NAME]"
type input "[PERSON_NAME]"
drag, startPoint x: 581, startPoint y: 223, endPoint x: 613, endPoint y: 223, distance: 32.0
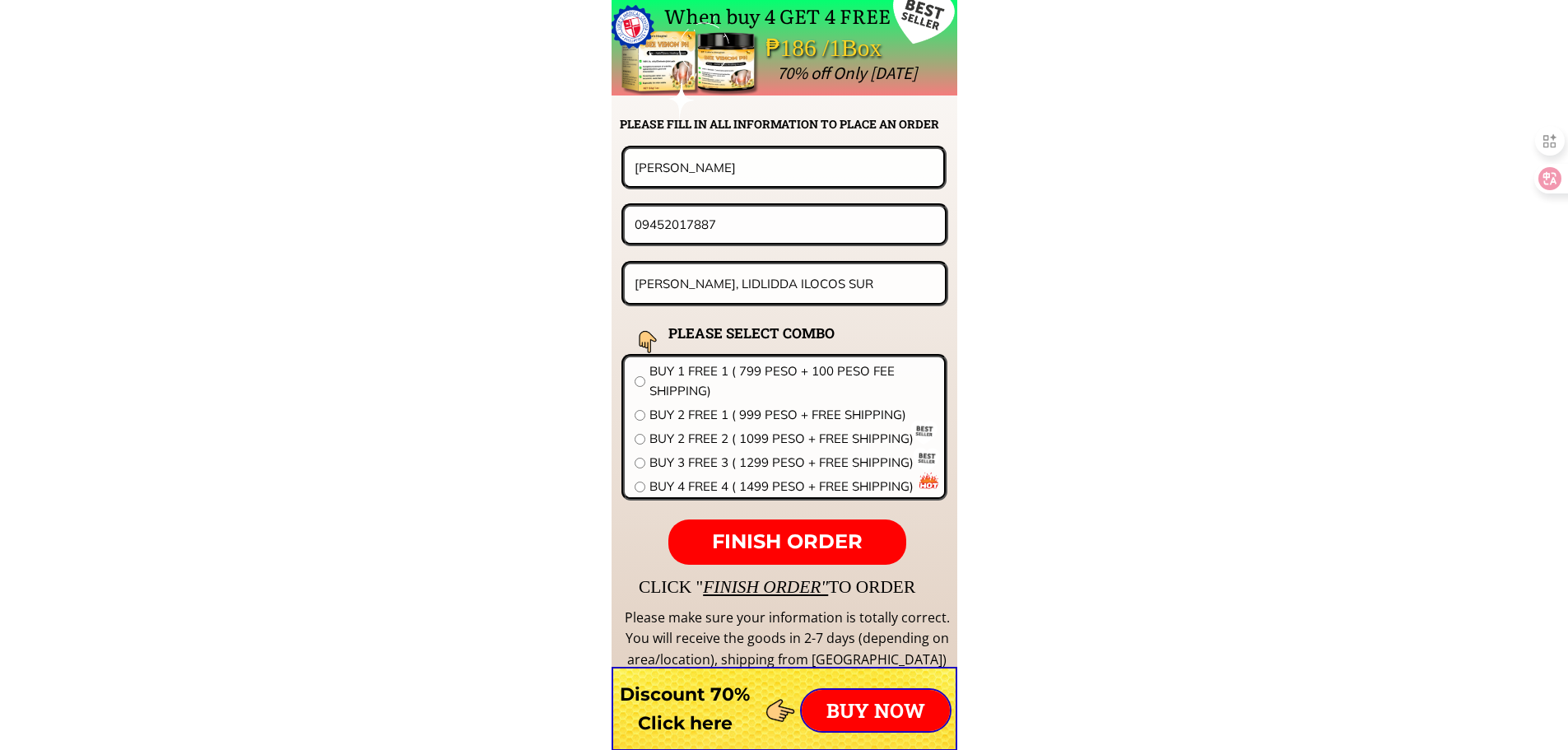
paste input "109270046092"
click at [639, 219] on input "109270046092" at bounding box center [784, 224] width 309 height 35
type input "09270046092"
click at [777, 287] on input "[PERSON_NAME], LIDLIDDA ILOCOS SUR" at bounding box center [784, 284] width 310 height 39
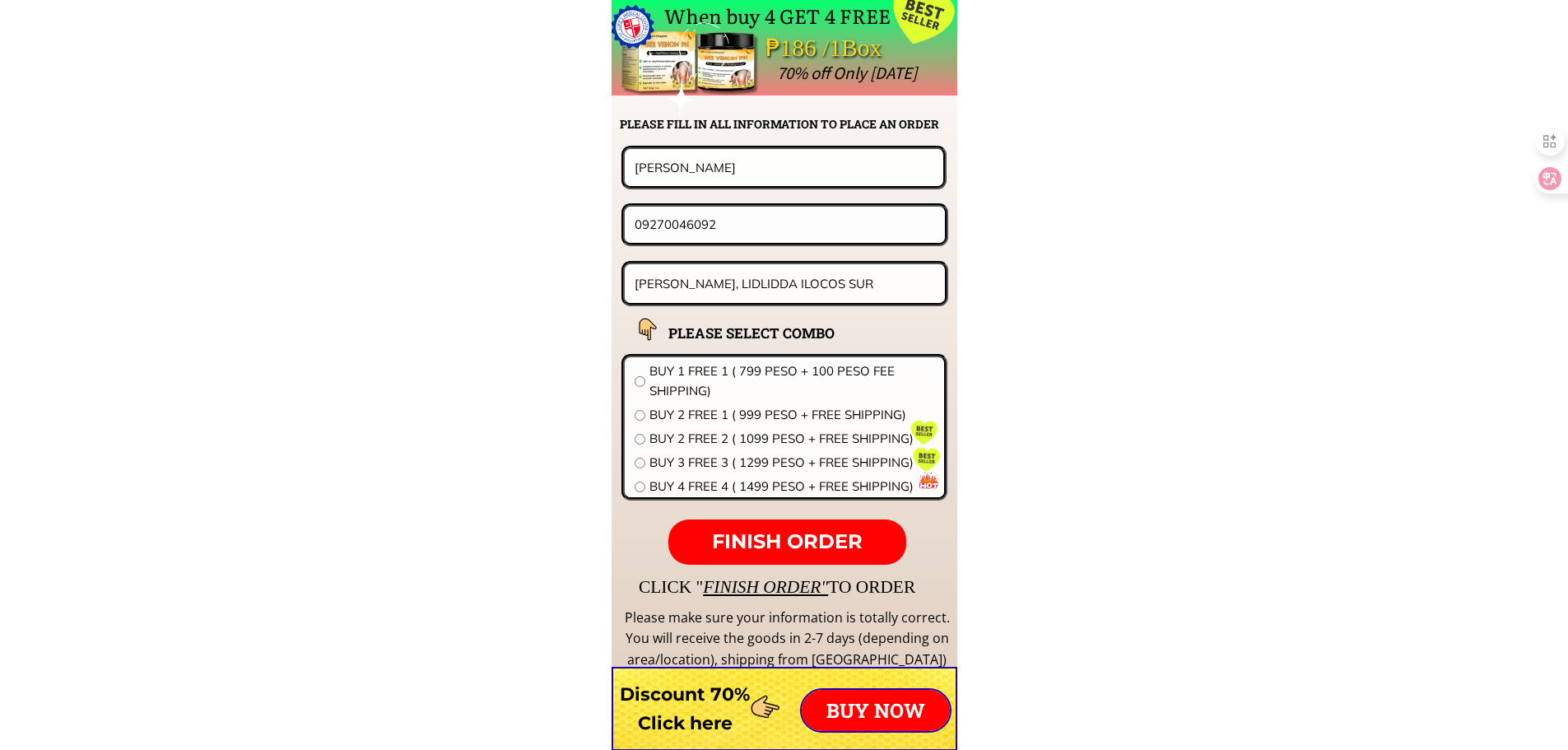
paste input "Catacdegan Viejo [GEOGRAPHIC_DATA][PERSON_NAME][GEOGRAPHIC_DATA]"
type input "Catacdegan Viejo [GEOGRAPHIC_DATA][PERSON_NAME][GEOGRAPHIC_DATA]"
click at [748, 372] on span "BUY 1 FREE 1 ( 799 PESO + 100 PESO FEE SHIPPING)" at bounding box center [791, 381] width 284 height 40
radio input "true"
click at [775, 534] on span "FINISH ORDER" at bounding box center [786, 541] width 150 height 24
